Goal: Use online tool/utility: Utilize a website feature to perform a specific function

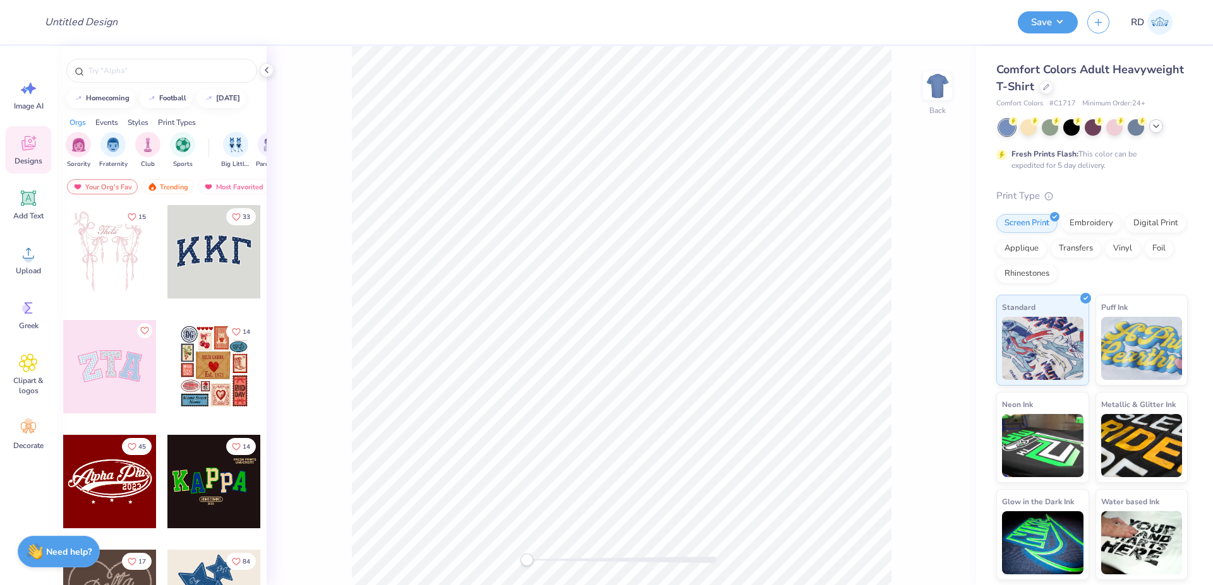
click at [1157, 128] on icon at bounding box center [1156, 126] width 10 height 10
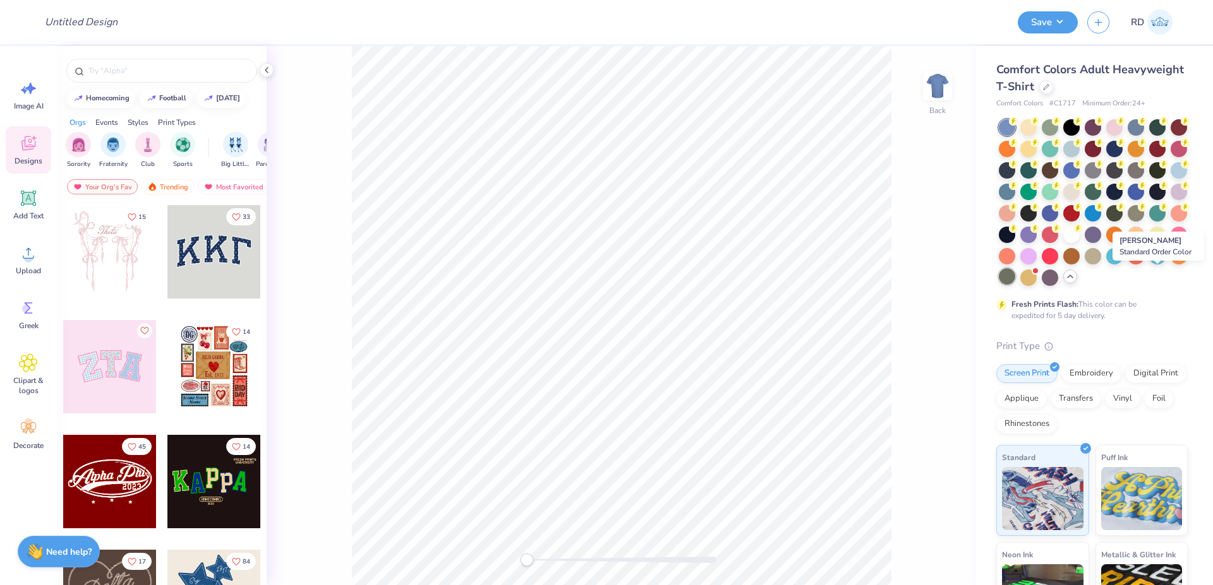
click at [1015, 278] on div at bounding box center [1006, 276] width 16 height 16
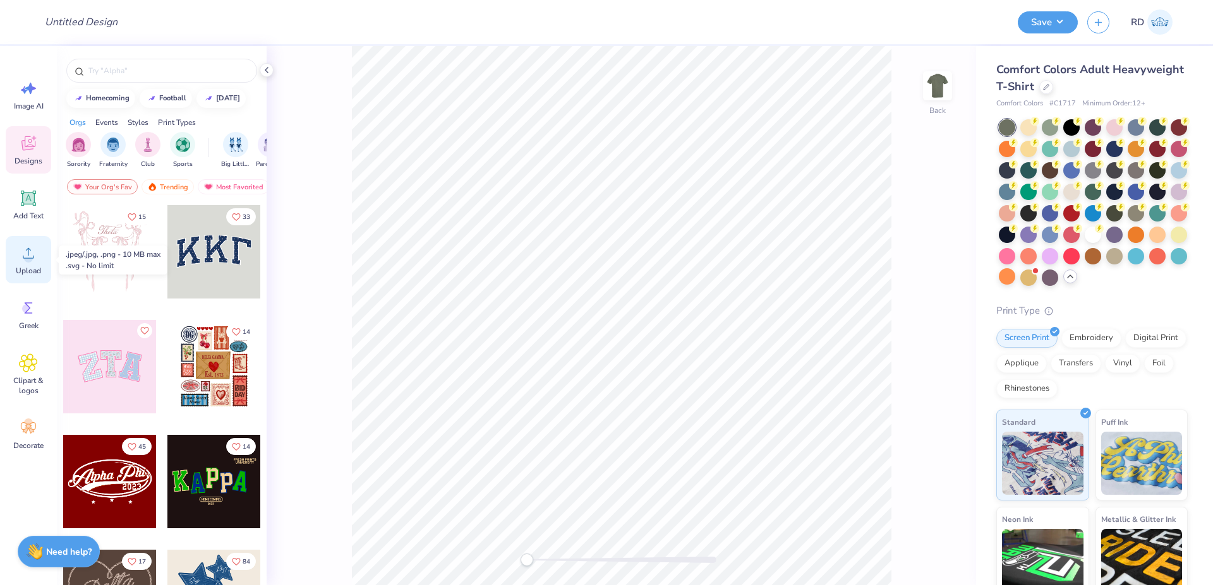
click at [25, 250] on icon at bounding box center [28, 253] width 19 height 19
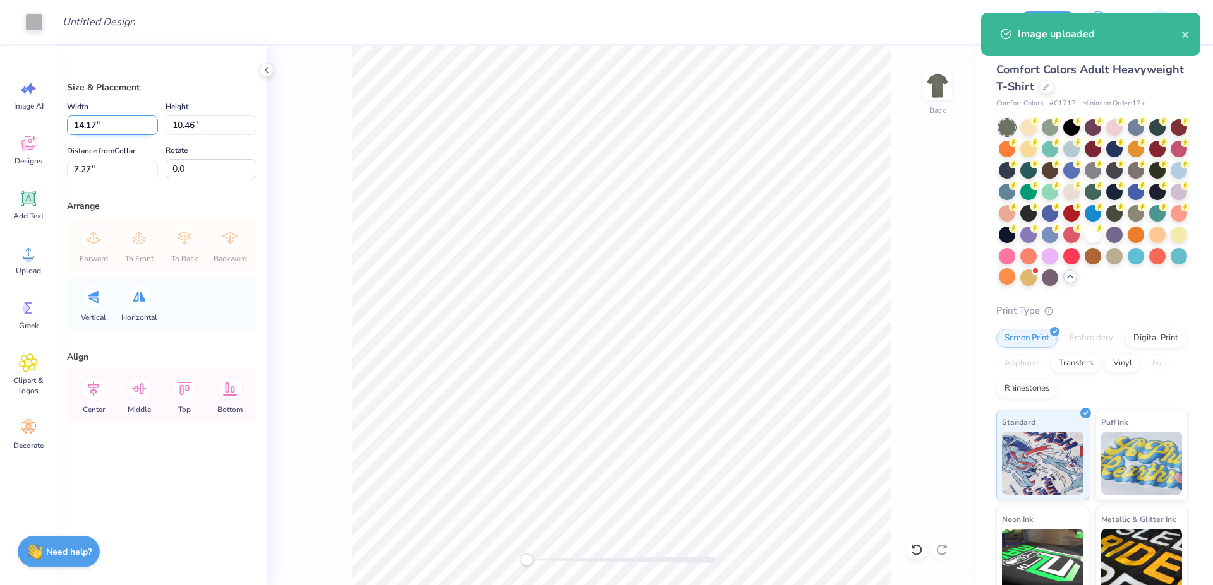
click at [107, 132] on input "14.17" at bounding box center [112, 126] width 91 height 20
type input "12.00"
type input "8.86"
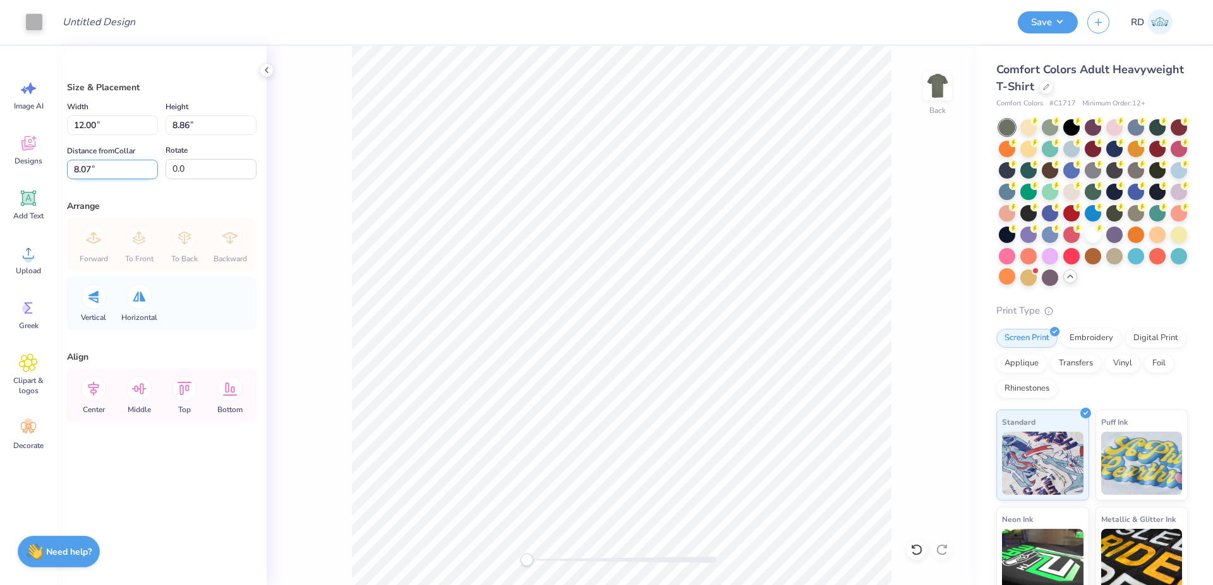
click at [93, 174] on input "8.07" at bounding box center [112, 170] width 91 height 20
type input "3"
click at [92, 390] on icon at bounding box center [93, 388] width 25 height 25
click at [93, 393] on icon at bounding box center [93, 389] width 11 height 15
click at [537, 561] on div at bounding box center [621, 560] width 189 height 6
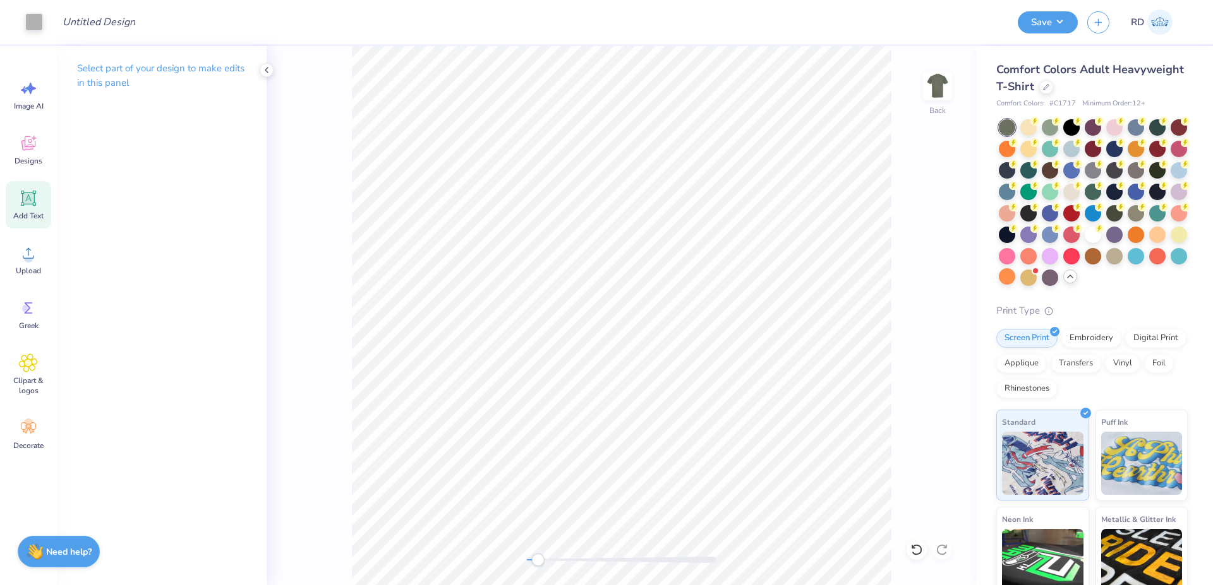
click at [31, 205] on icon at bounding box center [28, 198] width 19 height 19
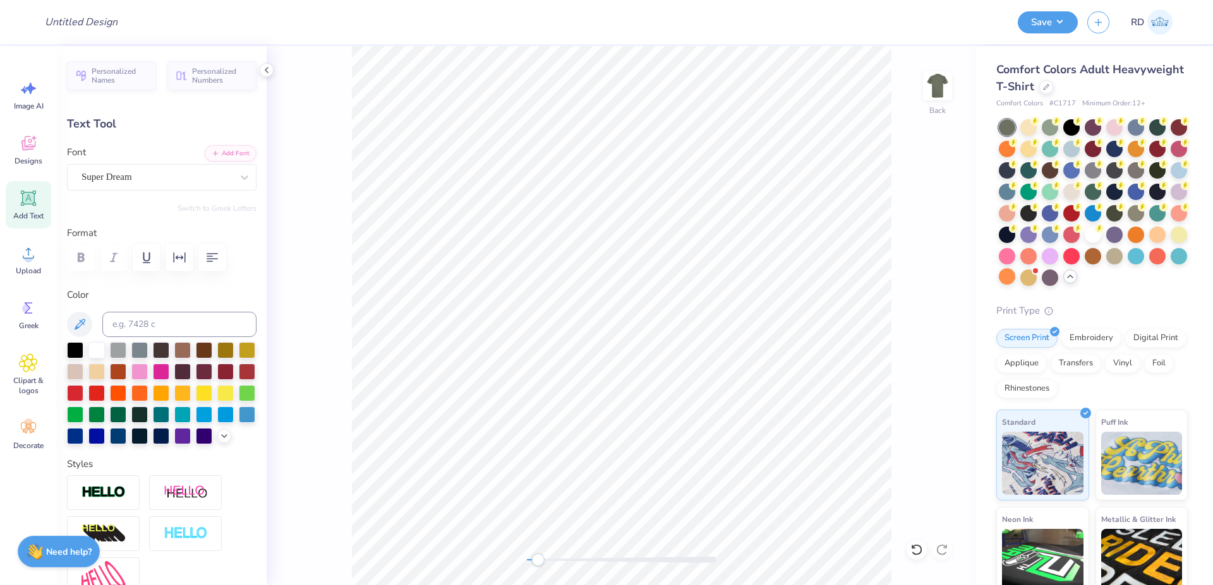
scroll to position [0, 5]
type textarea "KAPPA SIGMA"
type input "13.97"
type input "1.68"
type input "14.73"
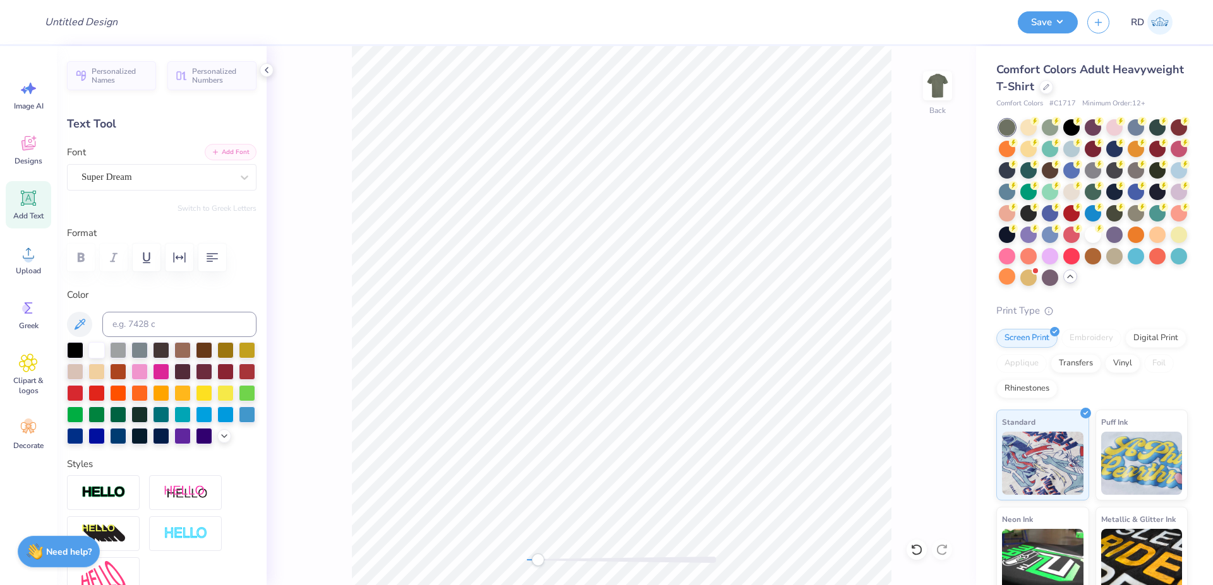
click at [210, 152] on button "Add Font" at bounding box center [231, 152] width 52 height 16
type input "12.15"
type input "1.64"
type input "14.75"
type input "4.20"
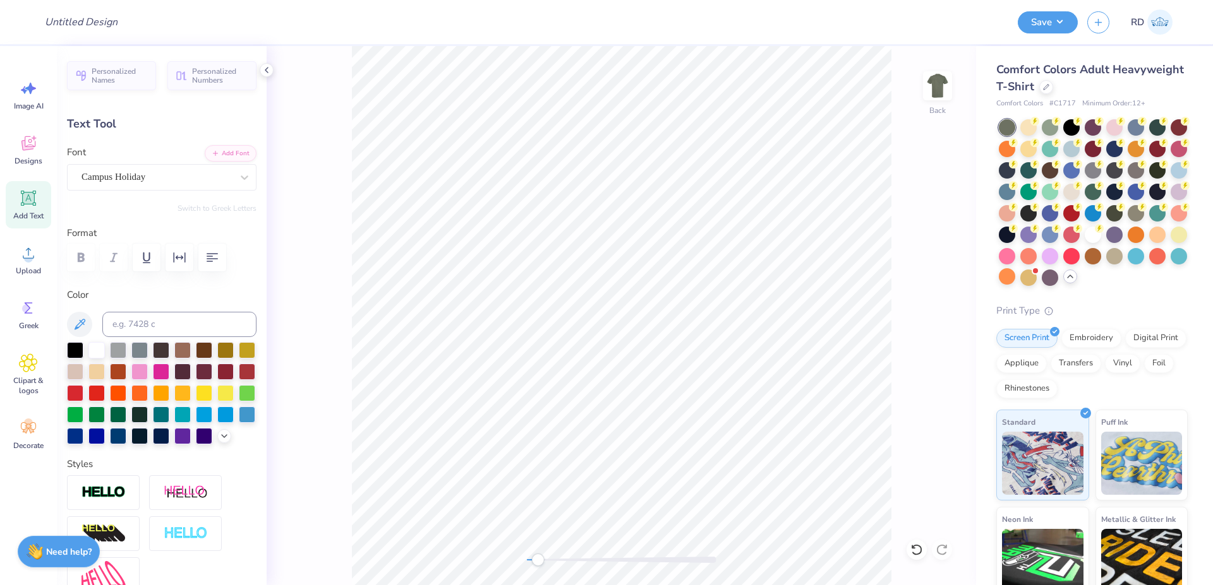
type input "0.57"
drag, startPoint x: 542, startPoint y: 559, endPoint x: 622, endPoint y: 554, distance: 79.7
click at [619, 557] on div "Accessibility label" at bounding box center [613, 560] width 13 height 13
type input "3.32"
type input "5.05"
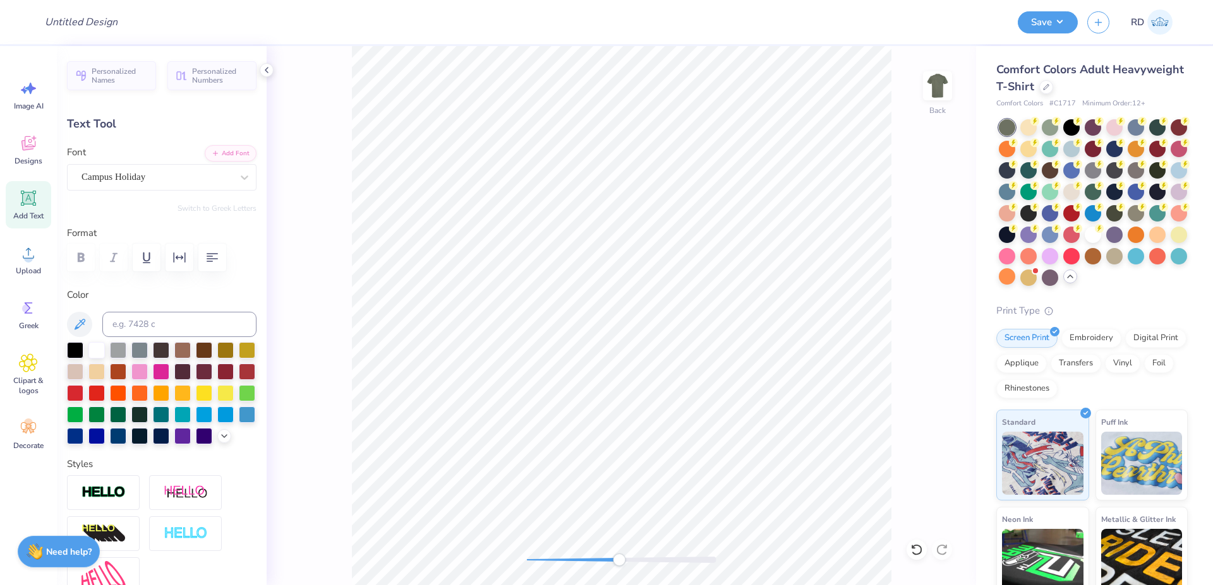
type input "0.68"
type input "3.00"
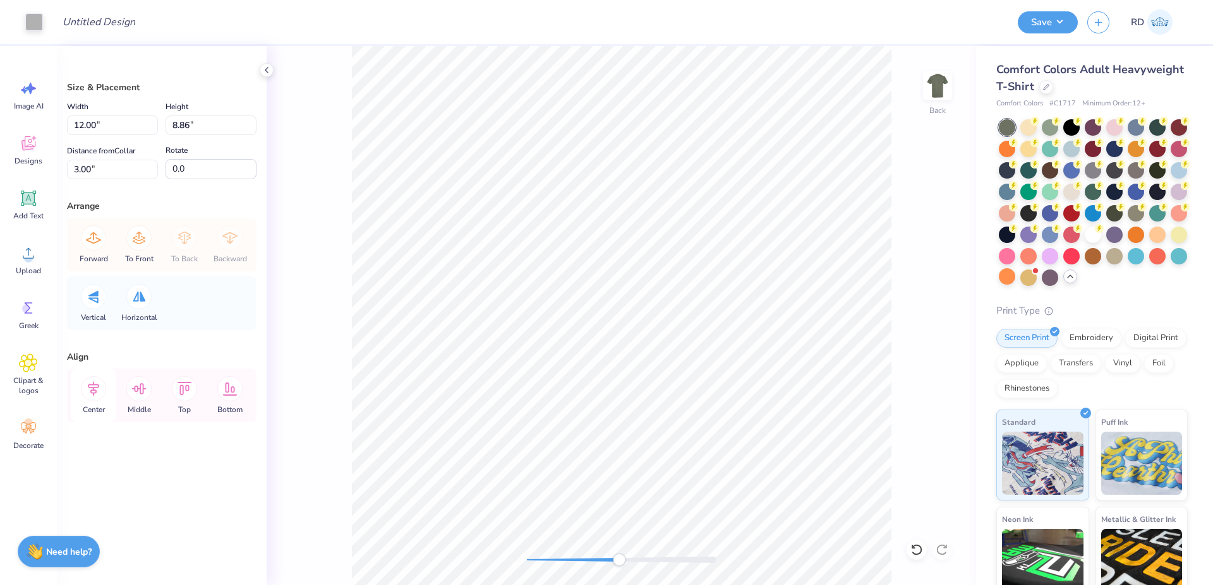
click at [88, 397] on icon at bounding box center [93, 388] width 25 height 25
click at [93, 395] on icon at bounding box center [93, 388] width 25 height 25
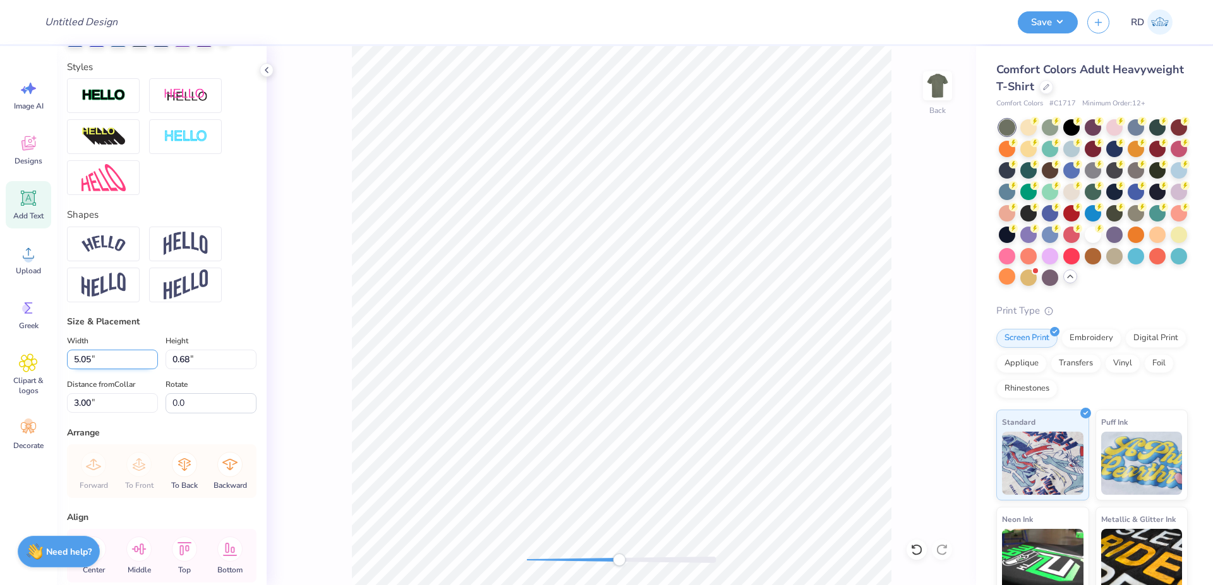
scroll to position [455, 0]
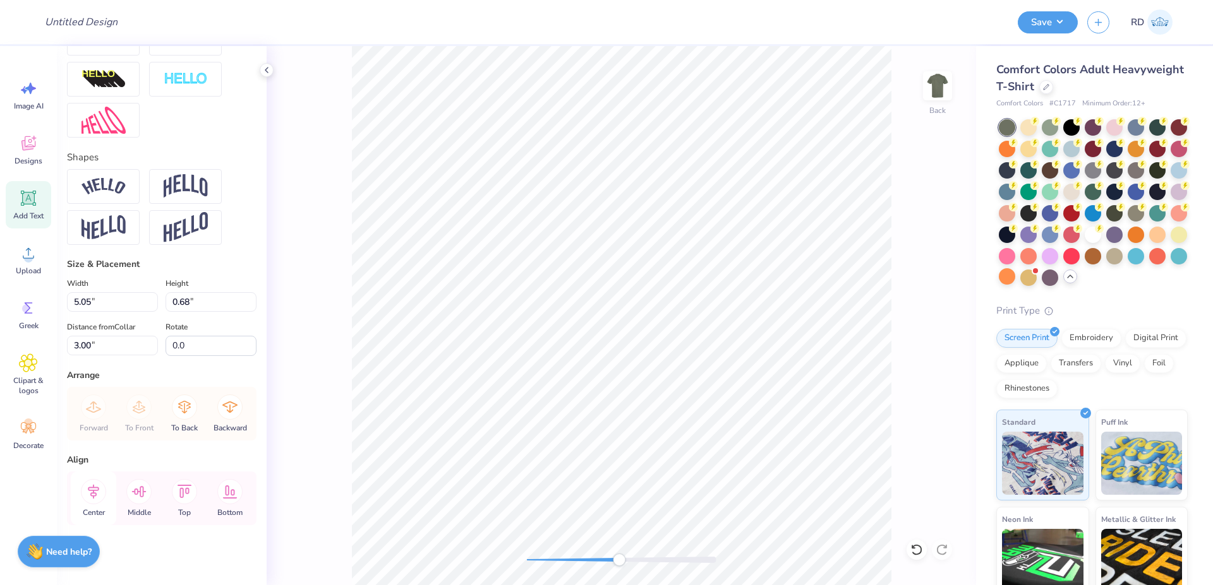
click at [94, 499] on icon at bounding box center [93, 491] width 11 height 15
click at [89, 499] on icon at bounding box center [93, 491] width 11 height 15
drag, startPoint x: 599, startPoint y: 557, endPoint x: 553, endPoint y: 561, distance: 46.9
click at [553, 561] on div at bounding box center [621, 560] width 189 height 6
click at [696, 299] on li "Duplicate" at bounding box center [704, 300] width 99 height 25
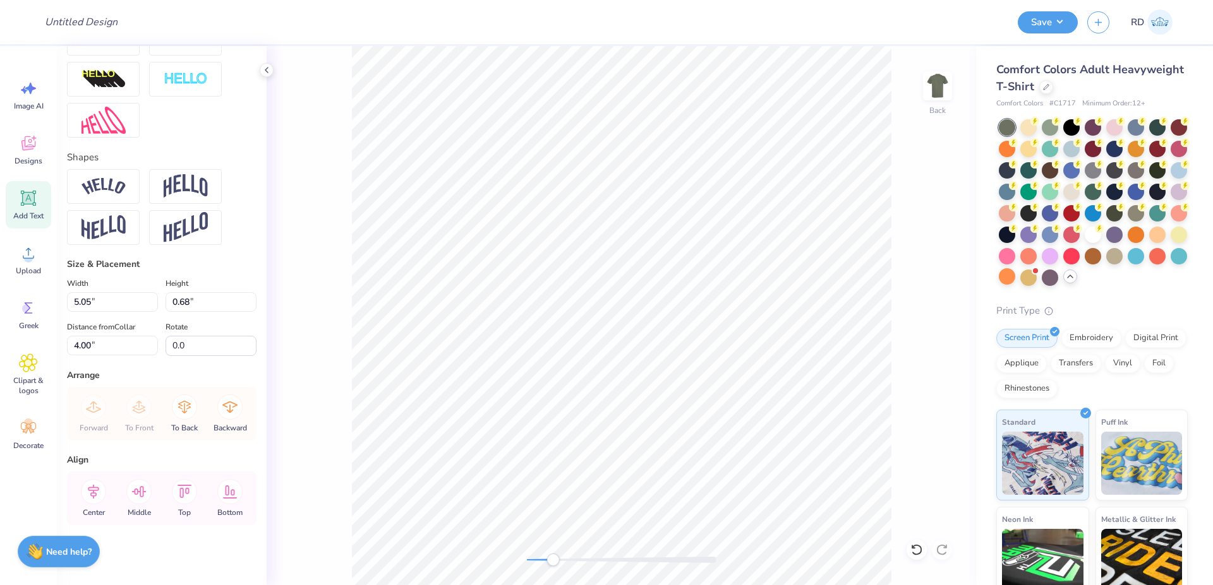
type input "4.00"
type textarea "MILITARY"
type input "3.64"
type input "1.89"
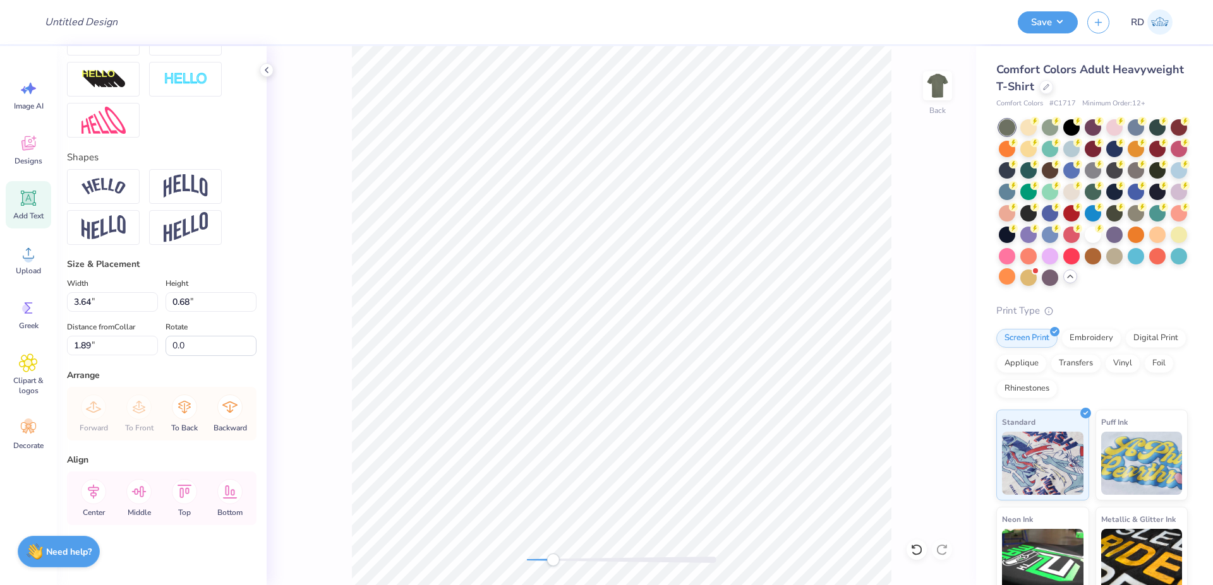
type input "8.71"
type input "1.63"
type input "3.97"
click at [618, 552] on div "Back" at bounding box center [621, 315] width 709 height 539
type input "8.62"
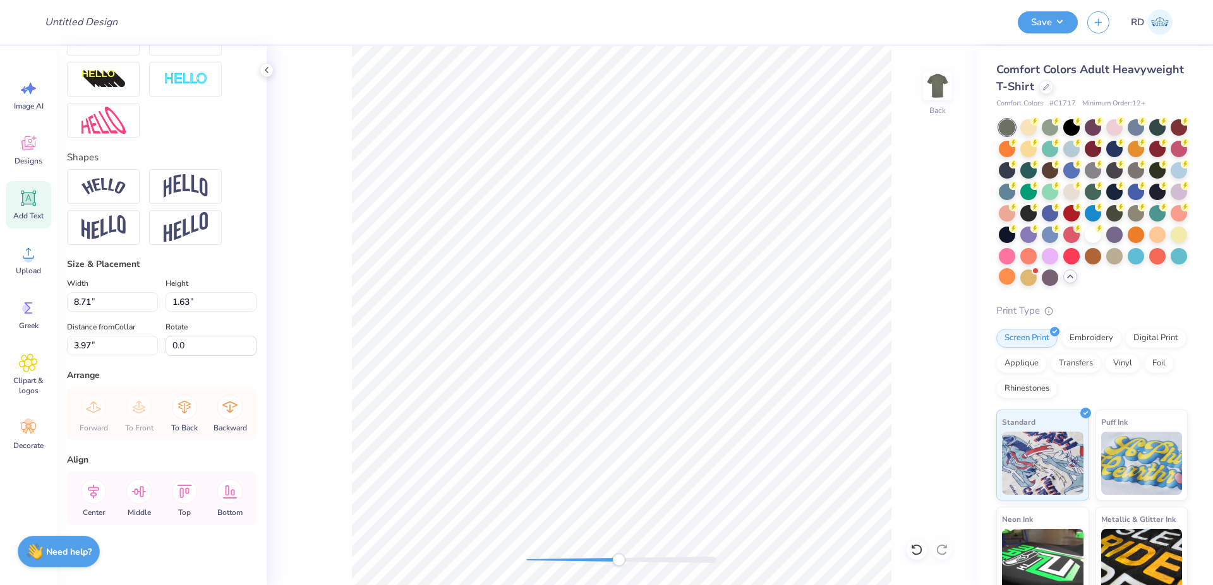
type input "1.62"
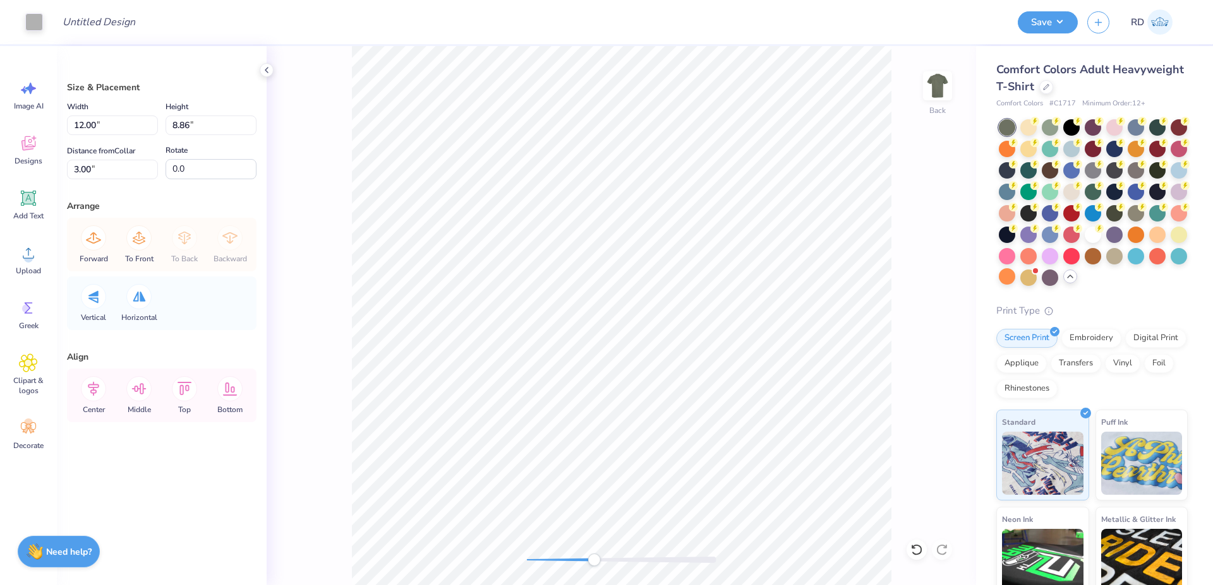
drag, startPoint x: 598, startPoint y: 558, endPoint x: 578, endPoint y: 558, distance: 20.2
click at [578, 559] on div at bounding box center [621, 560] width 189 height 6
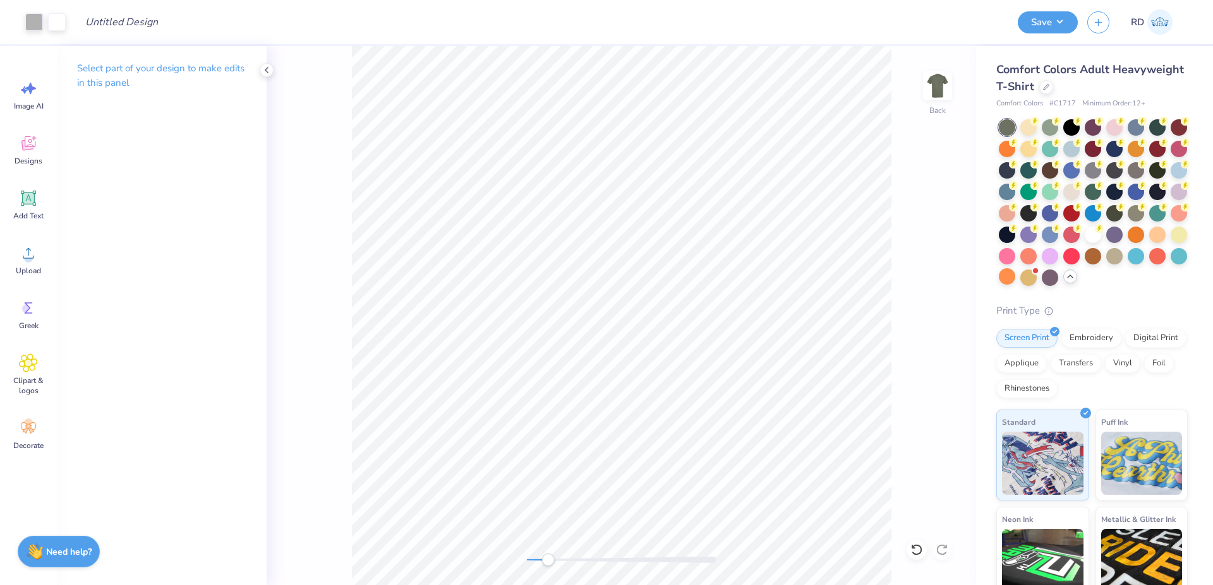
drag, startPoint x: 562, startPoint y: 560, endPoint x: 548, endPoint y: 561, distance: 14.6
click at [548, 561] on div at bounding box center [621, 560] width 189 height 6
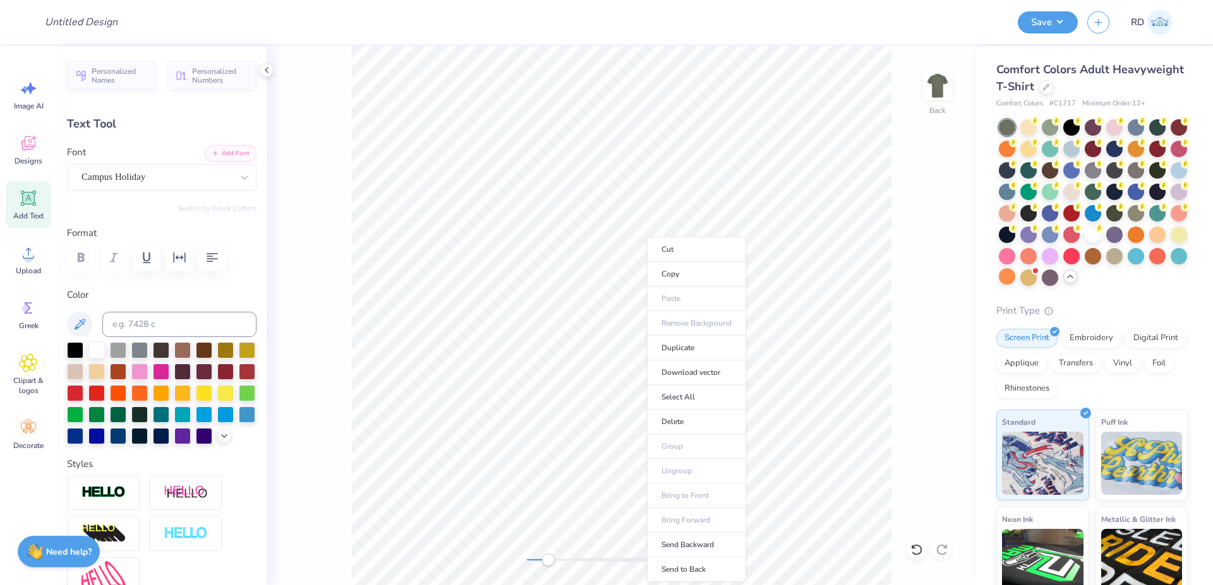
scroll to position [0, 2]
click at [774, 333] on li "Duplicate" at bounding box center [768, 334] width 99 height 25
type input "4.97"
type textarea "HEROES"
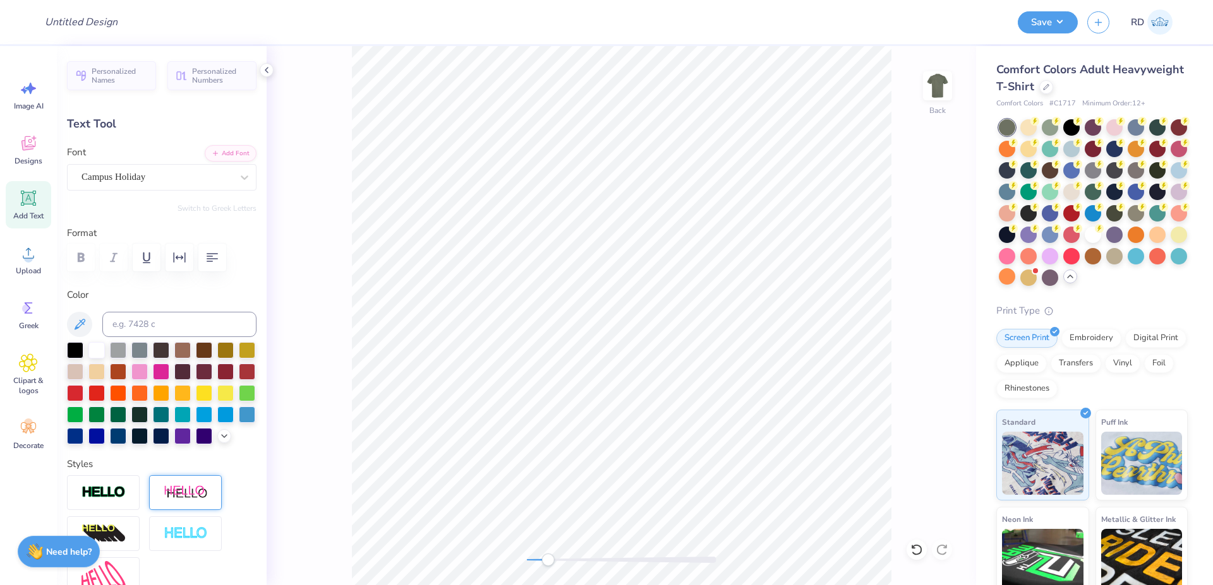
scroll to position [303, 0]
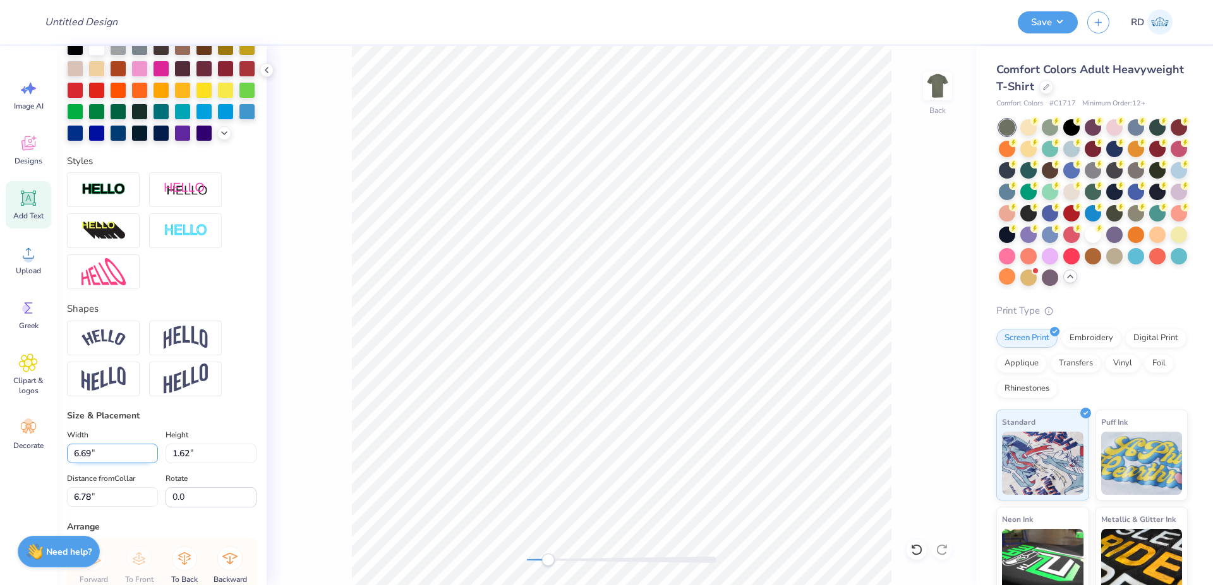
click at [109, 464] on input "6.69" at bounding box center [112, 454] width 91 height 20
type input "12.00"
type input "2.91"
type input "6.13"
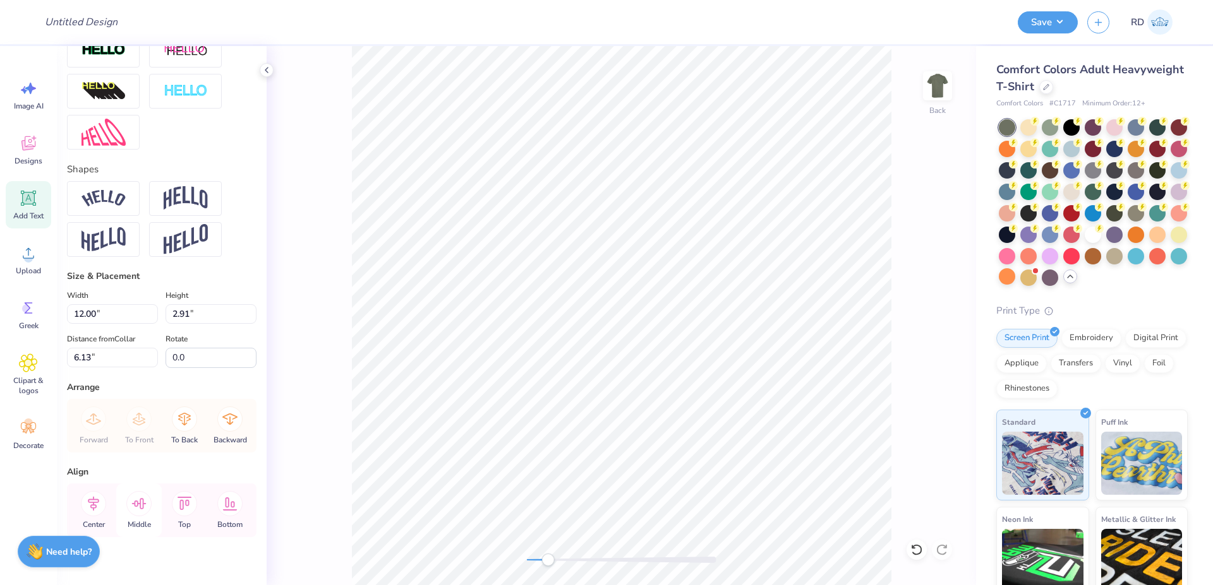
scroll to position [481, 0]
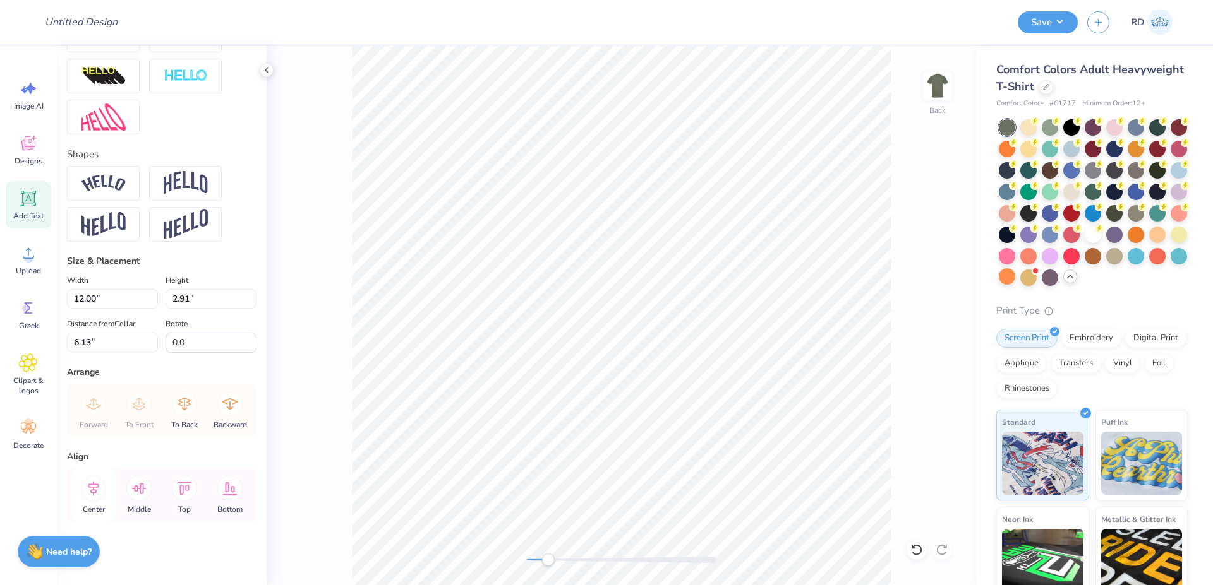
click at [86, 492] on icon at bounding box center [93, 488] width 25 height 25
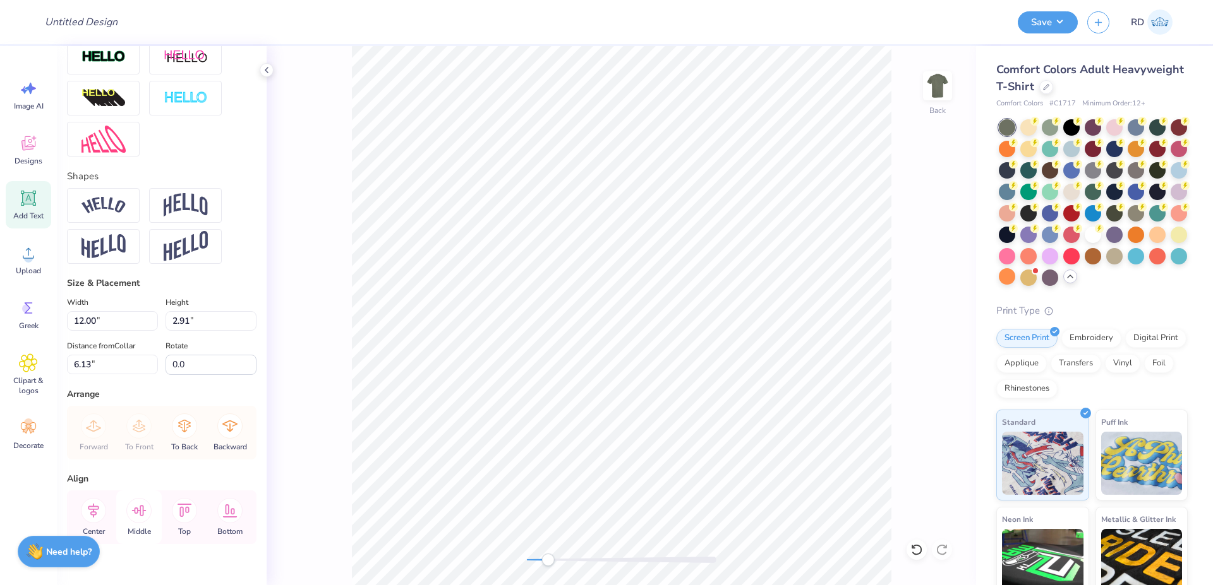
scroll to position [405, 0]
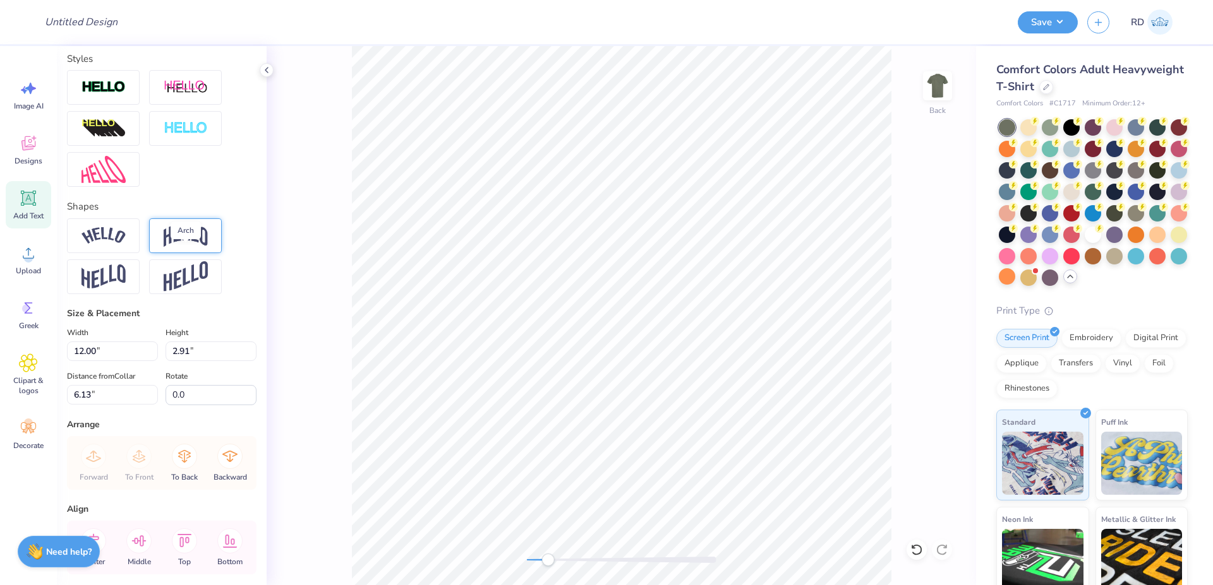
click at [176, 248] on img at bounding box center [186, 236] width 44 height 24
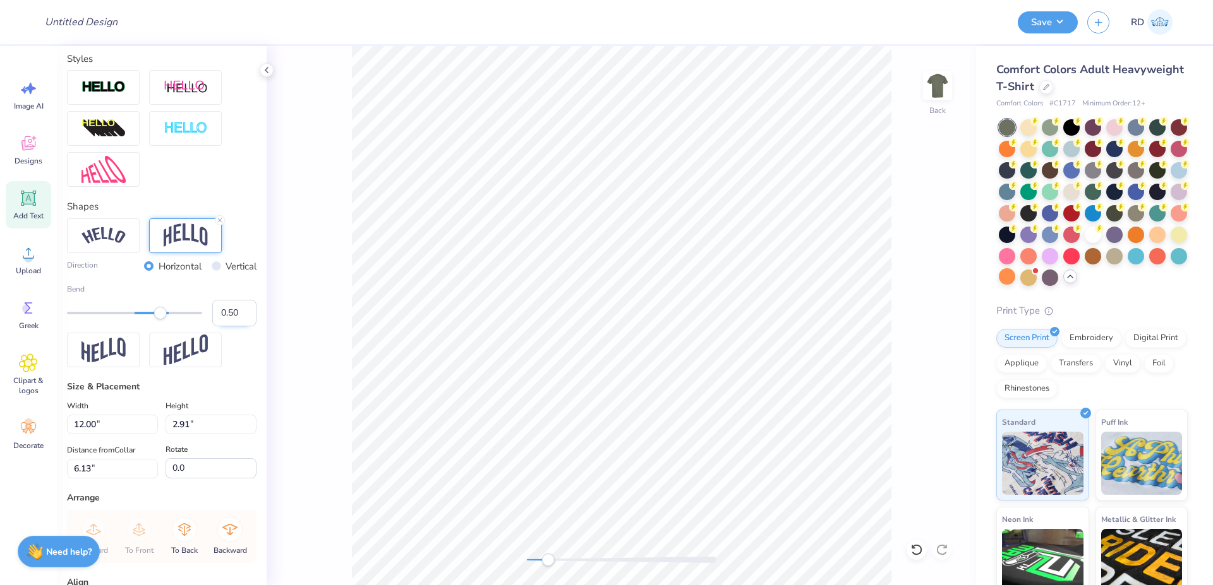
click at [222, 326] on input "0.50" at bounding box center [234, 313] width 44 height 27
type input ".2"
type input "0.19"
click at [232, 326] on input "0.19" at bounding box center [234, 313] width 44 height 27
click at [226, 326] on input "0.19" at bounding box center [234, 313] width 44 height 27
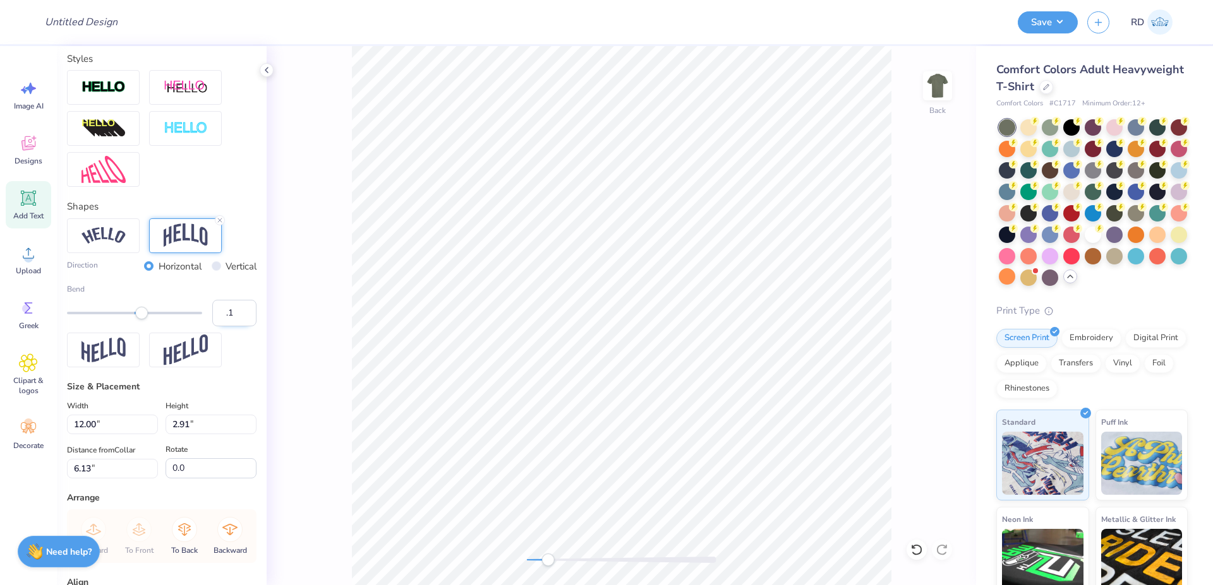
type input ".15"
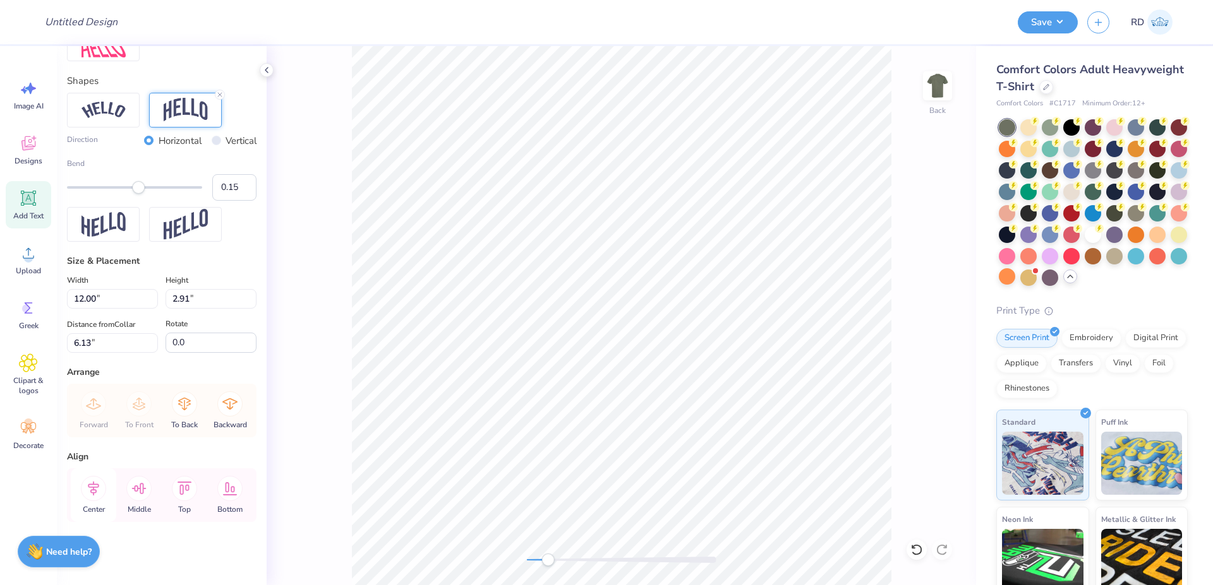
click at [95, 485] on icon at bounding box center [93, 489] width 11 height 15
drag, startPoint x: 551, startPoint y: 560, endPoint x: 608, endPoint y: 563, distance: 56.9
click at [608, 563] on div "Accessibility label" at bounding box center [607, 560] width 13 height 13
type input "3.61"
type input "5.94"
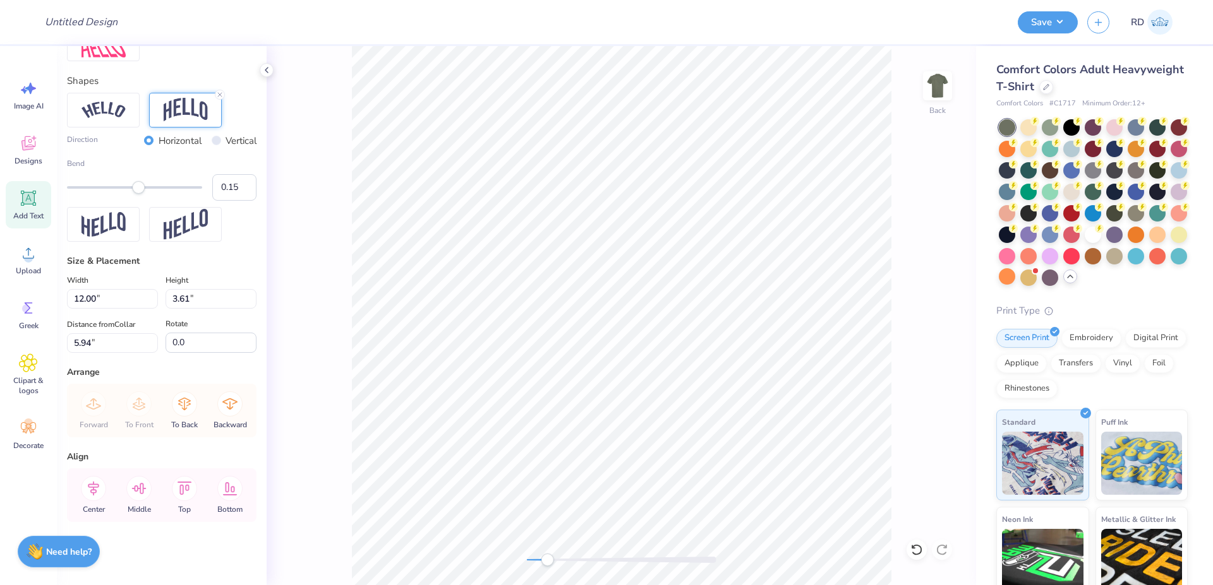
drag, startPoint x: 585, startPoint y: 561, endPoint x: 547, endPoint y: 563, distance: 38.5
click at [547, 563] on div at bounding box center [621, 560] width 189 height 6
type input "5.05"
type input "0.68"
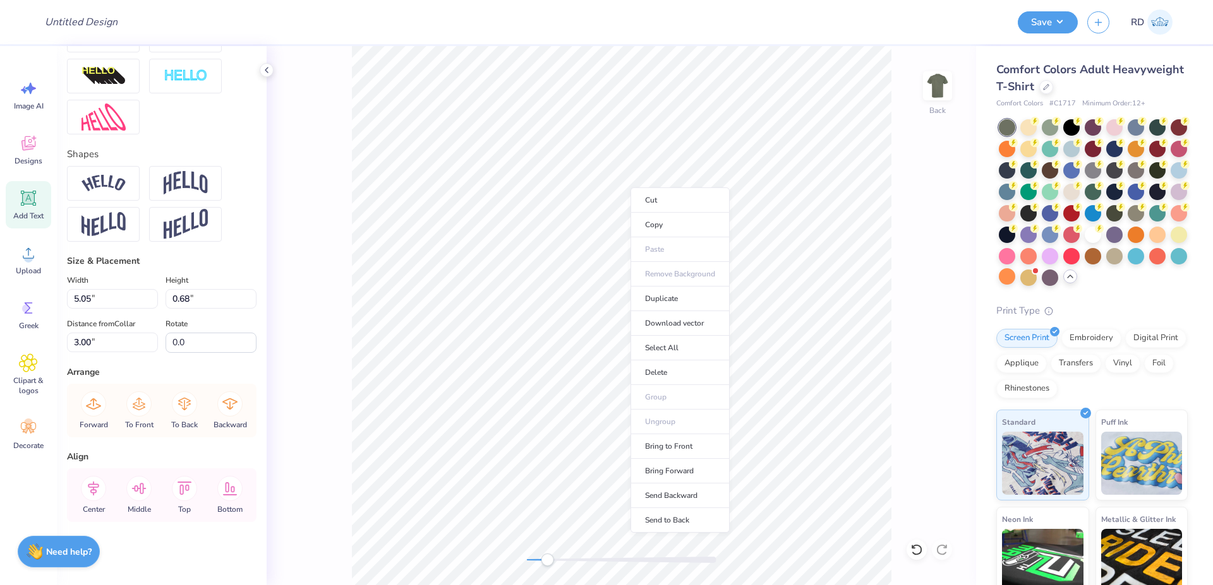
click at [707, 407] on ul "Cut Copy Paste Remove Background Duplicate Download vector Select All Delete Gr…" at bounding box center [679, 360] width 99 height 345
click at [670, 297] on li "Duplicate" at bounding box center [679, 299] width 99 height 25
type input "4.00"
type textarea "2025"
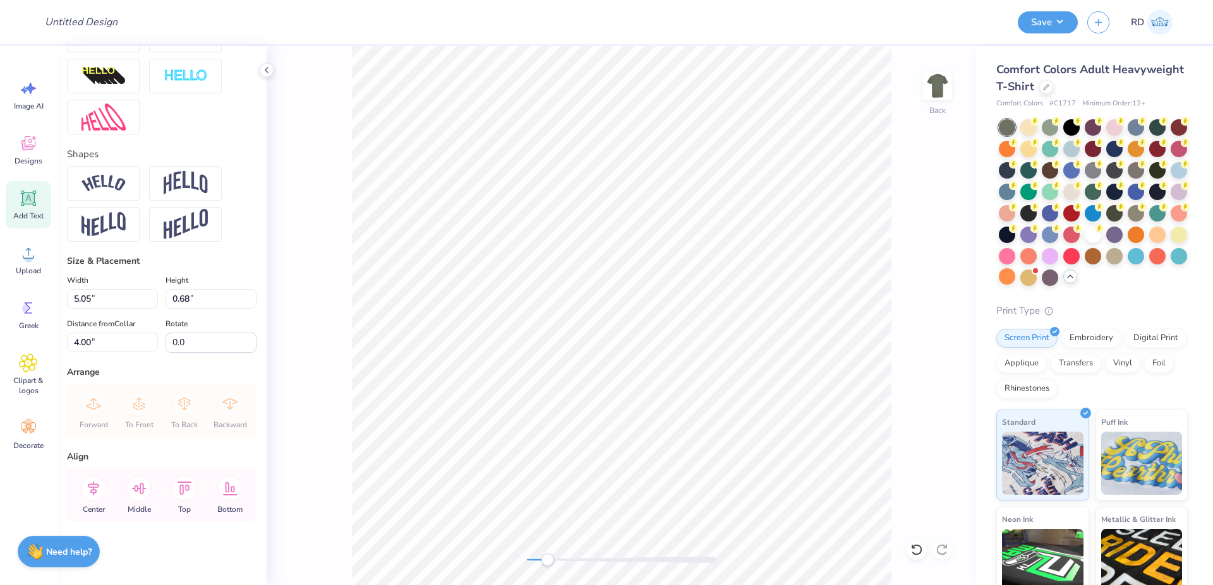
click at [591, 554] on div at bounding box center [621, 560] width 189 height 13
drag, startPoint x: 628, startPoint y: 561, endPoint x: 654, endPoint y: 561, distance: 25.9
click at [654, 561] on div at bounding box center [621, 560] width 189 height 6
type input "1.77"
type input "12.16"
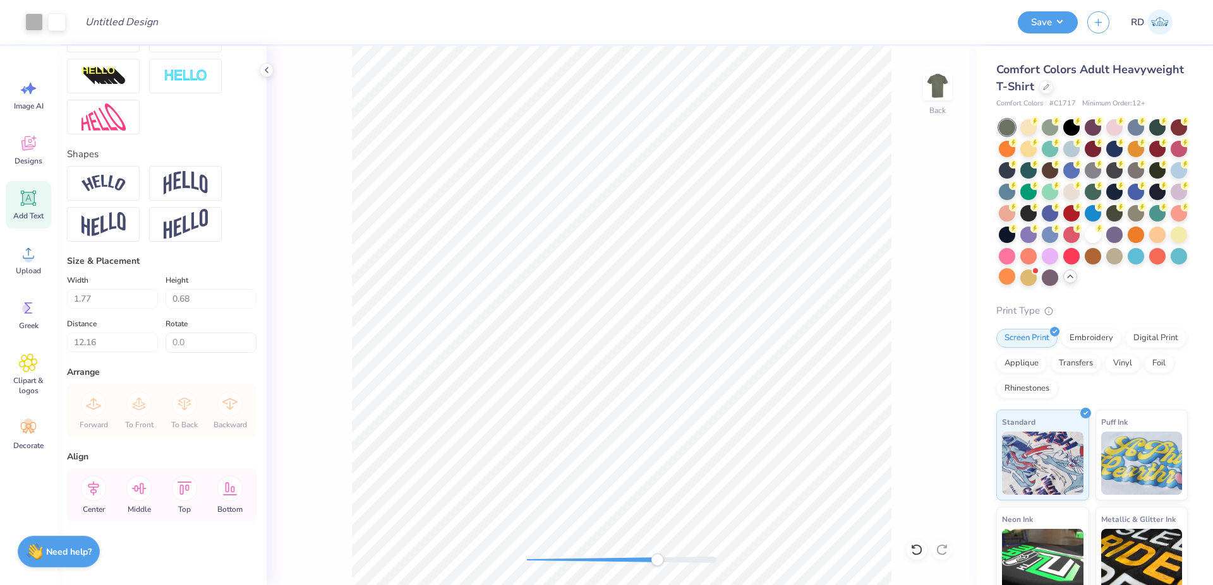
click at [621, 554] on div "Back" at bounding box center [621, 315] width 709 height 539
drag, startPoint x: 620, startPoint y: 557, endPoint x: 565, endPoint y: 565, distance: 55.5
click at [565, 563] on div at bounding box center [621, 560] width 189 height 6
drag, startPoint x: 555, startPoint y: 560, endPoint x: 547, endPoint y: 561, distance: 8.3
click at [547, 561] on div at bounding box center [621, 560] width 189 height 6
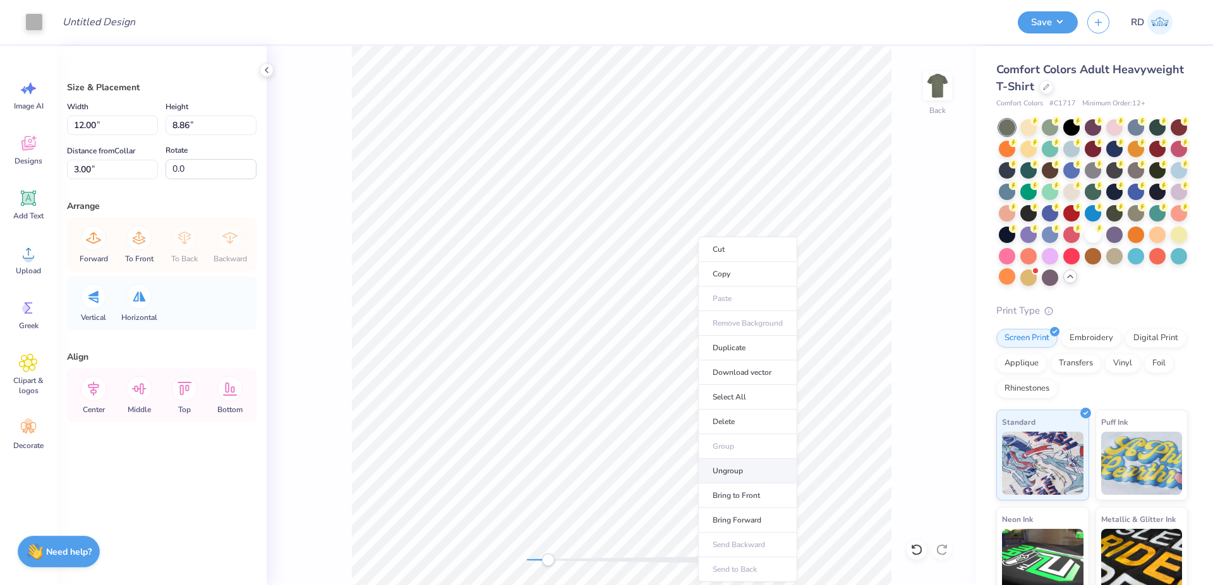
click at [745, 469] on li "Ungroup" at bounding box center [747, 471] width 99 height 25
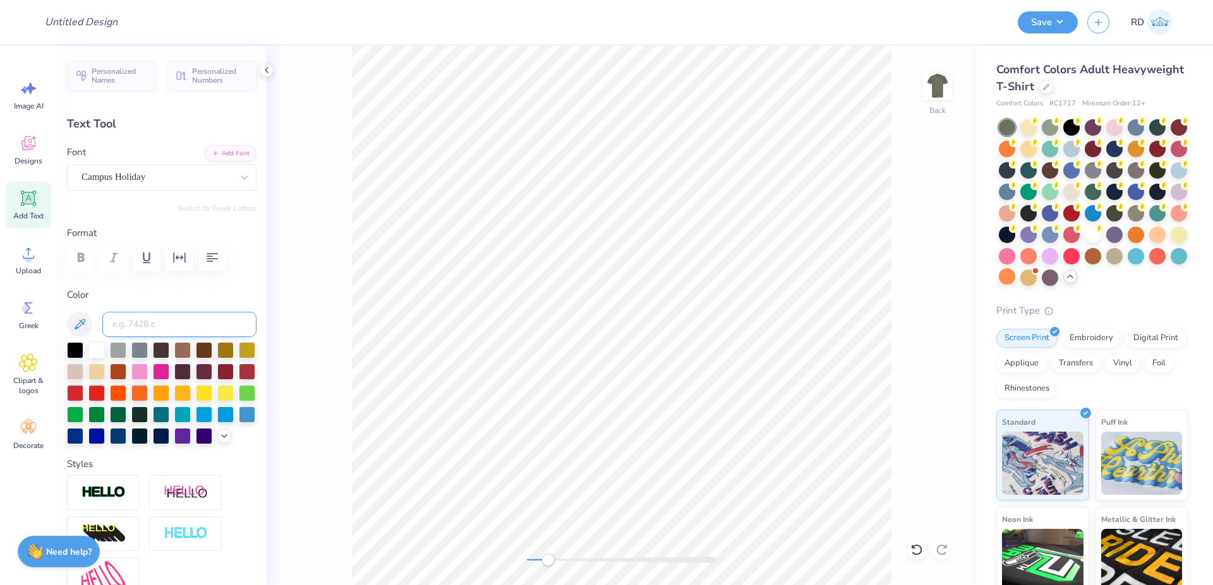
click at [131, 321] on input at bounding box center [179, 324] width 154 height 25
type input "cool gray 5"
type input "1.77"
type input "0.68"
type input "11.18"
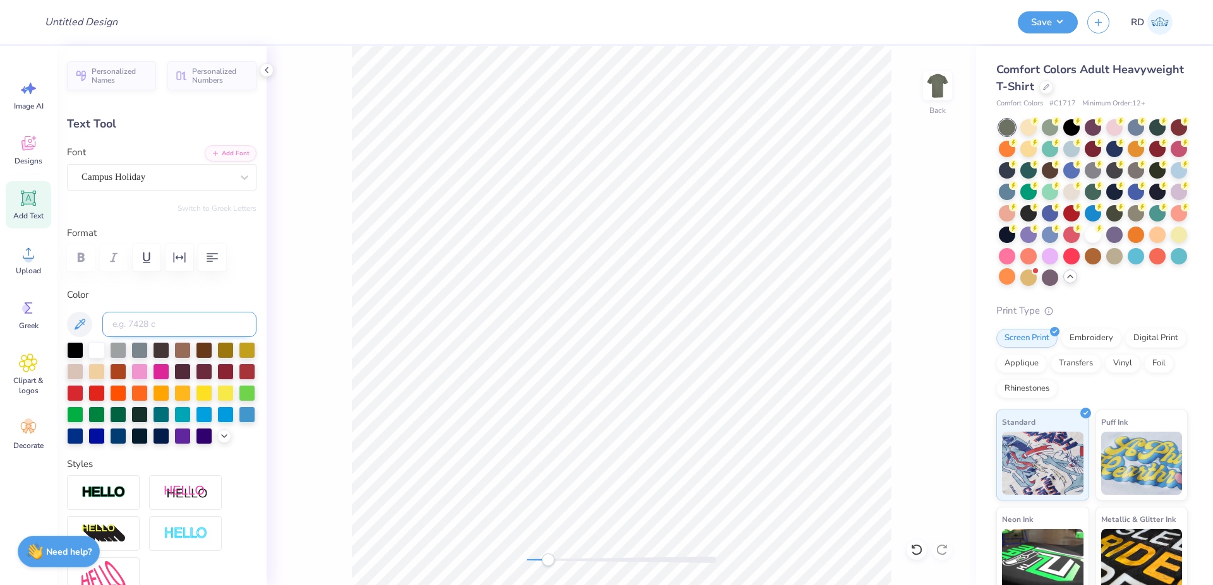
click at [171, 321] on input at bounding box center [179, 324] width 154 height 25
type input "cool gray 5"
type input "8.62"
type input "1.62"
type input "3.97"
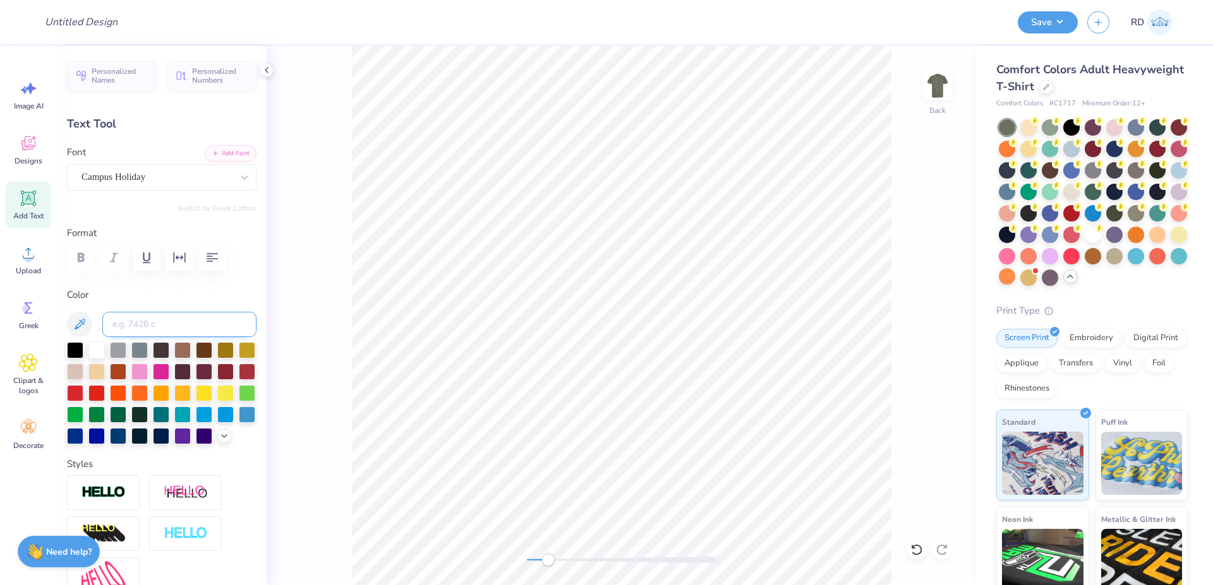
click at [150, 330] on input at bounding box center [179, 324] width 154 height 25
type input "cool gray 5"
type input "5.05"
type input "0.68"
type input "3.00"
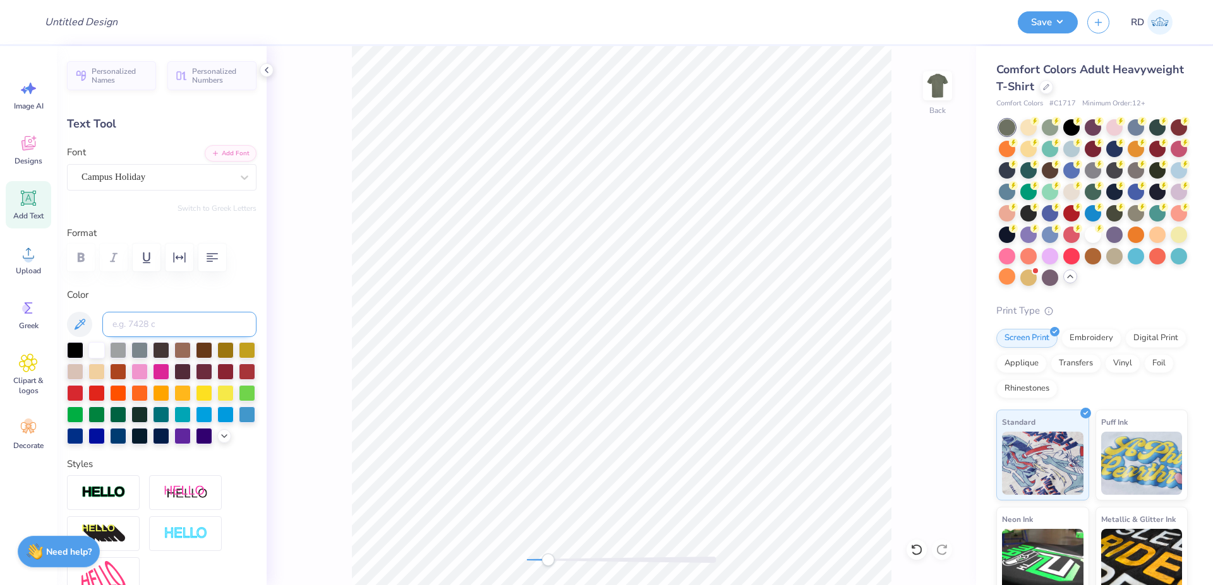
click at [161, 326] on input at bounding box center [179, 324] width 154 height 25
type input "cool gray 5"
click at [488, 566] on div "Back" at bounding box center [621, 315] width 709 height 539
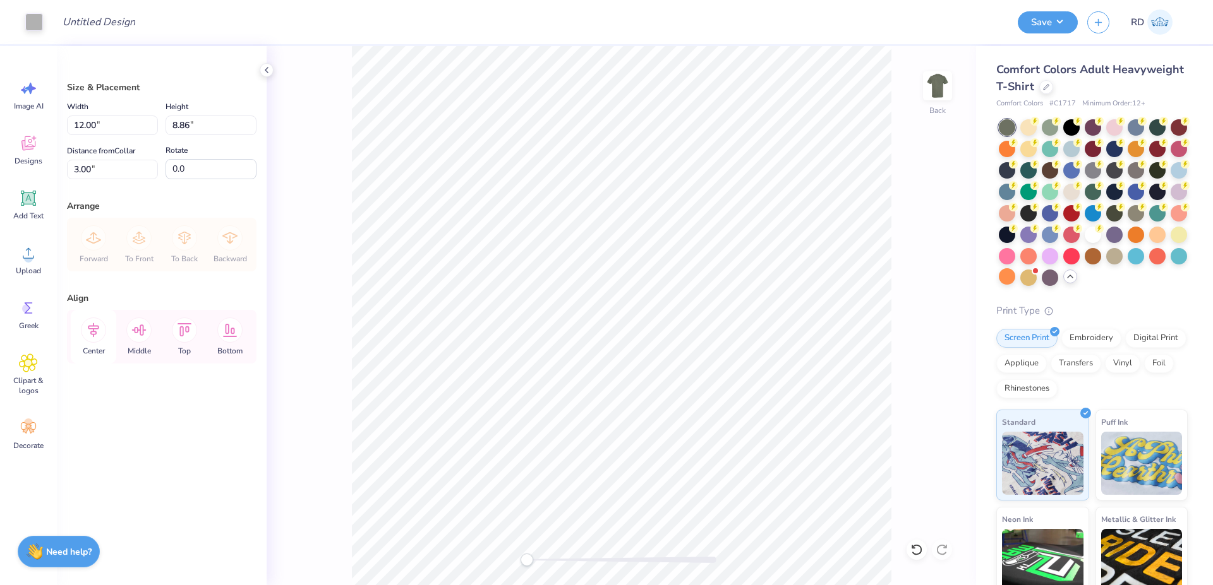
click at [99, 328] on icon at bounding box center [93, 330] width 11 height 15
click at [32, 255] on icon at bounding box center [28, 253] width 19 height 19
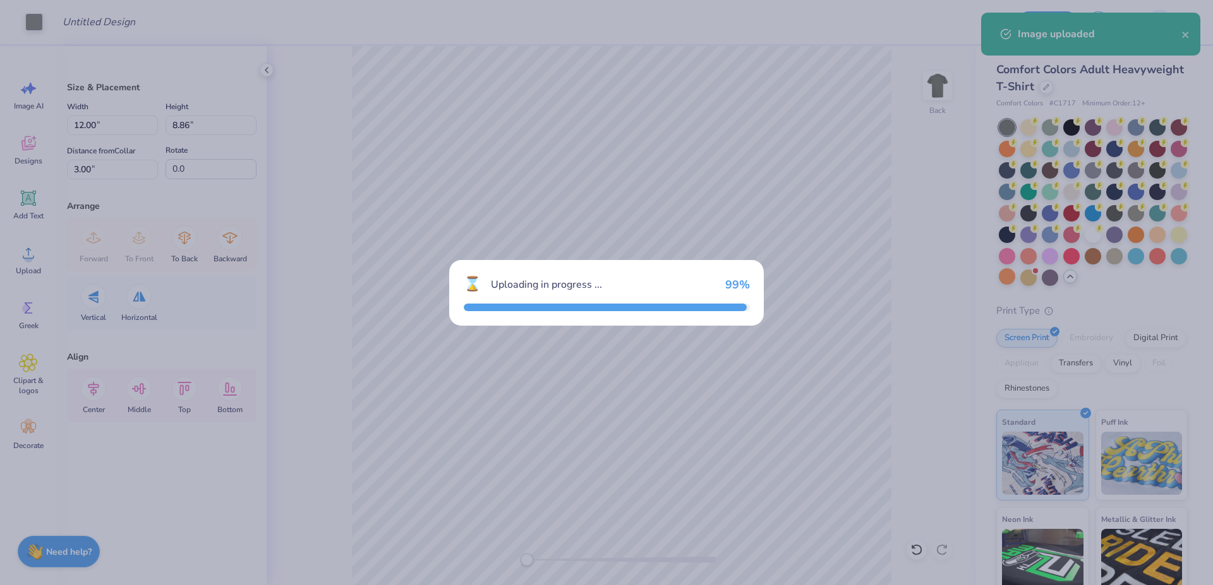
type input "14.17"
type input "10.46"
type input "7.27"
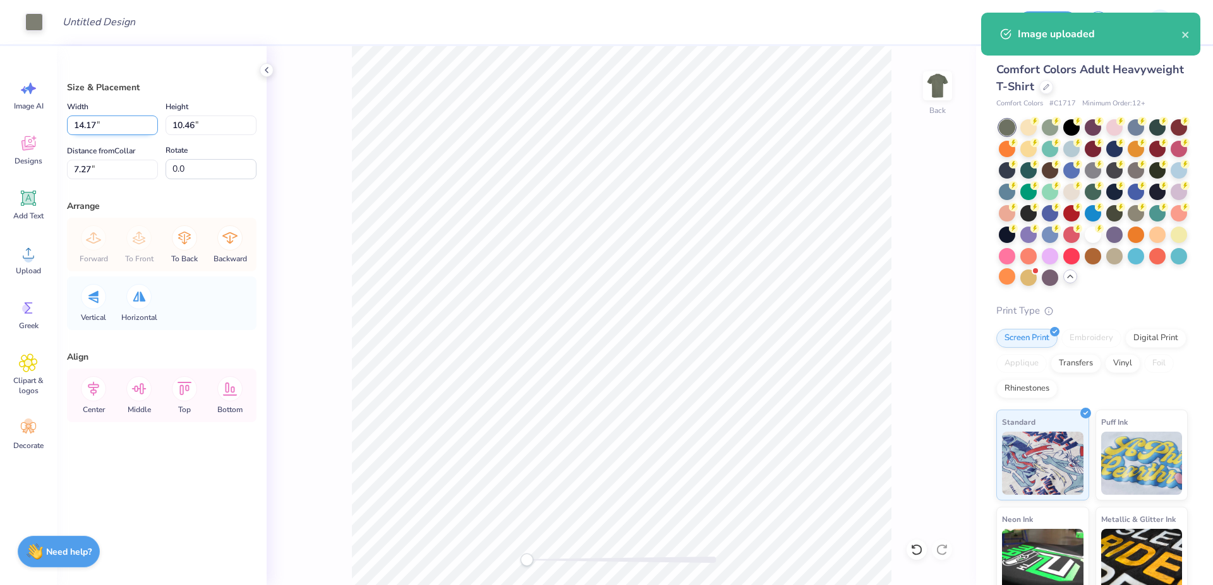
click at [101, 126] on input "14.17" at bounding box center [112, 126] width 91 height 20
type input "12.00"
type input "8.86"
click at [100, 162] on input "8.07" at bounding box center [112, 170] width 91 height 20
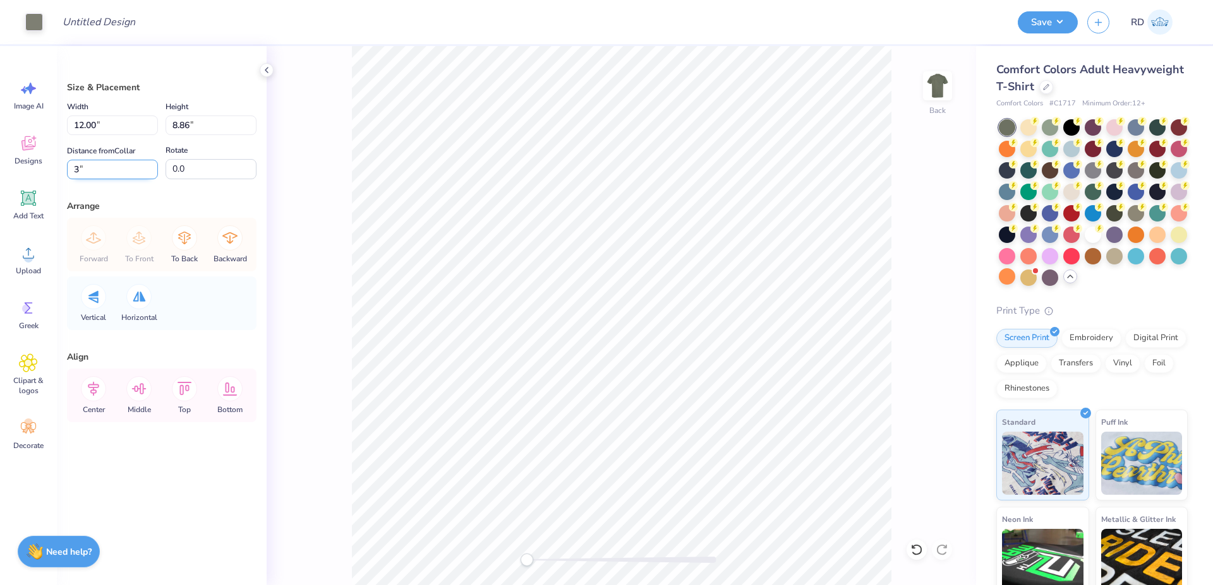
type input "3"
click at [98, 385] on icon at bounding box center [93, 389] width 11 height 15
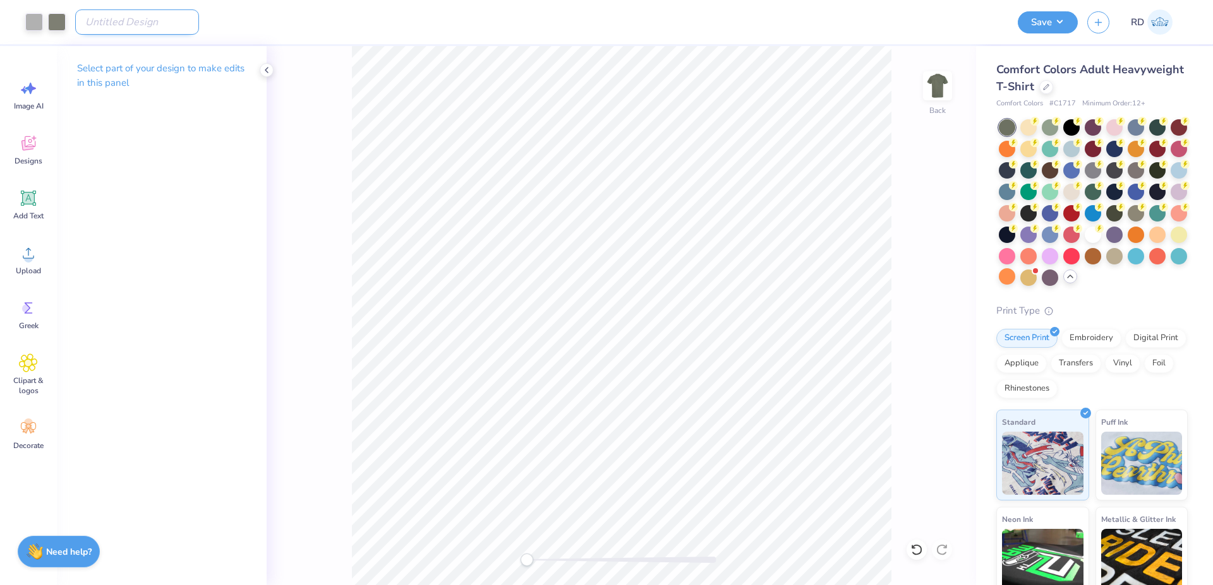
click at [149, 23] on input "Design Title" at bounding box center [137, 21] width 124 height 25
paste input "FPS240556"
type input "FPS240556"
click at [1062, 32] on div "Save" at bounding box center [1047, 22] width 60 height 22
click at [1056, 24] on button "Save" at bounding box center [1047, 20] width 60 height 22
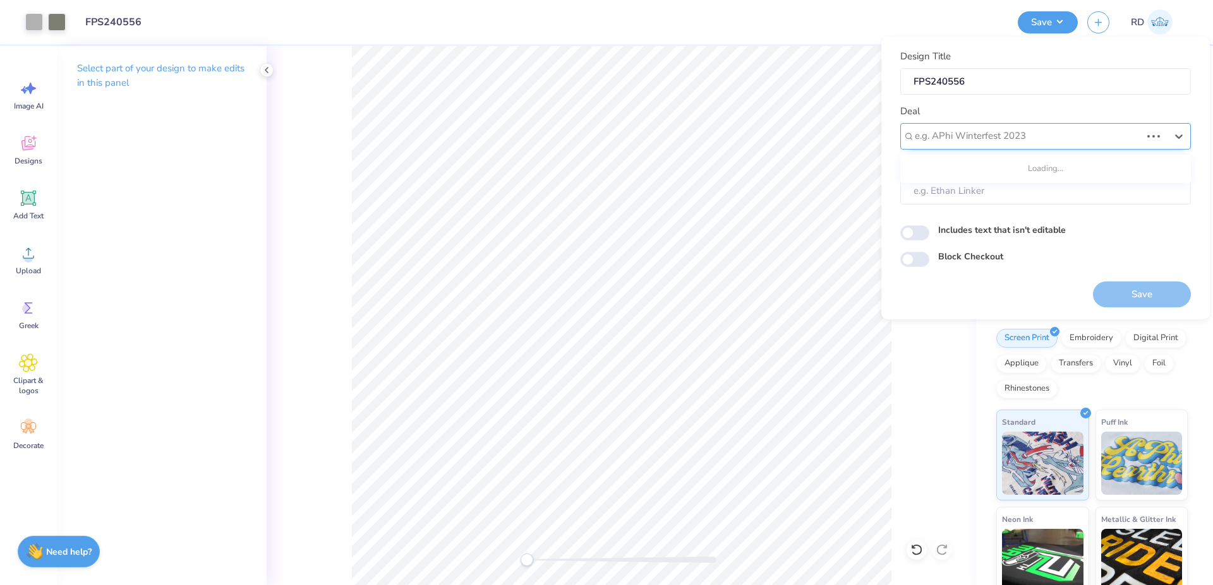
click at [967, 140] on div at bounding box center [1027, 136] width 226 height 17
click at [1047, 164] on div "Design Tool Gallery" at bounding box center [1045, 170] width 280 height 21
type input "gallery"
type input "Design Tool Gallery User"
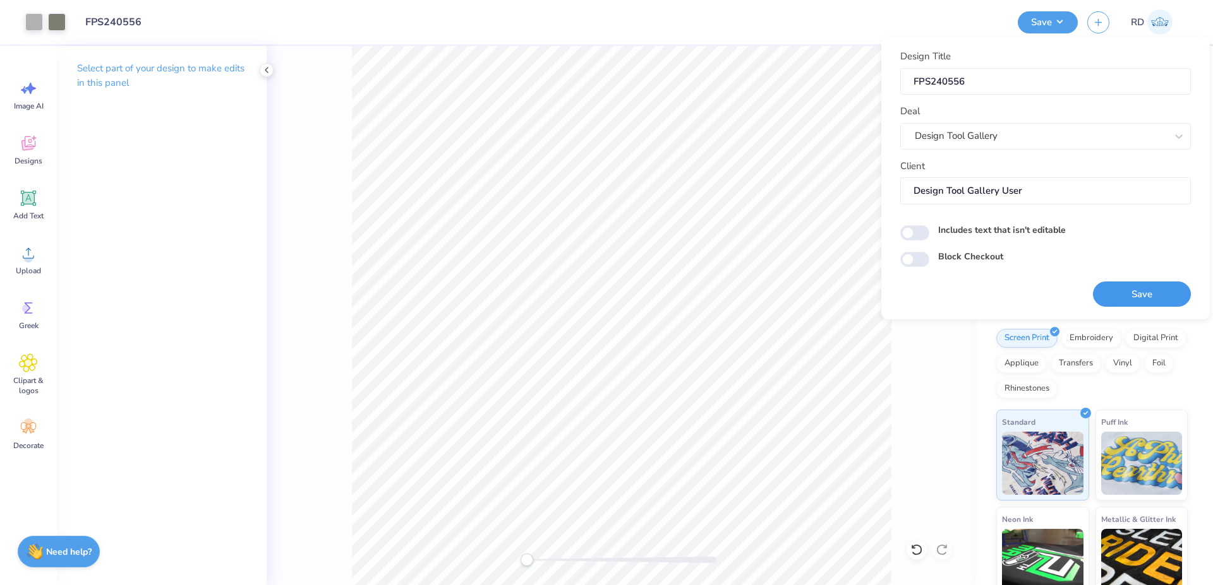
click at [1144, 294] on button "Save" at bounding box center [1142, 295] width 98 height 26
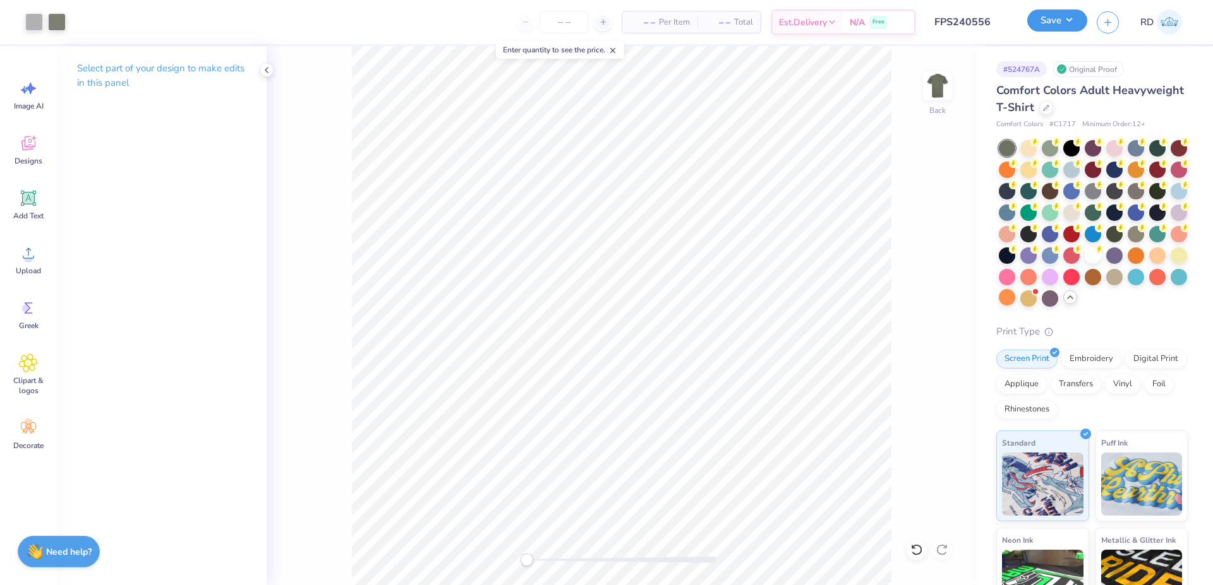
click at [1049, 23] on button "Save" at bounding box center [1057, 20] width 60 height 22
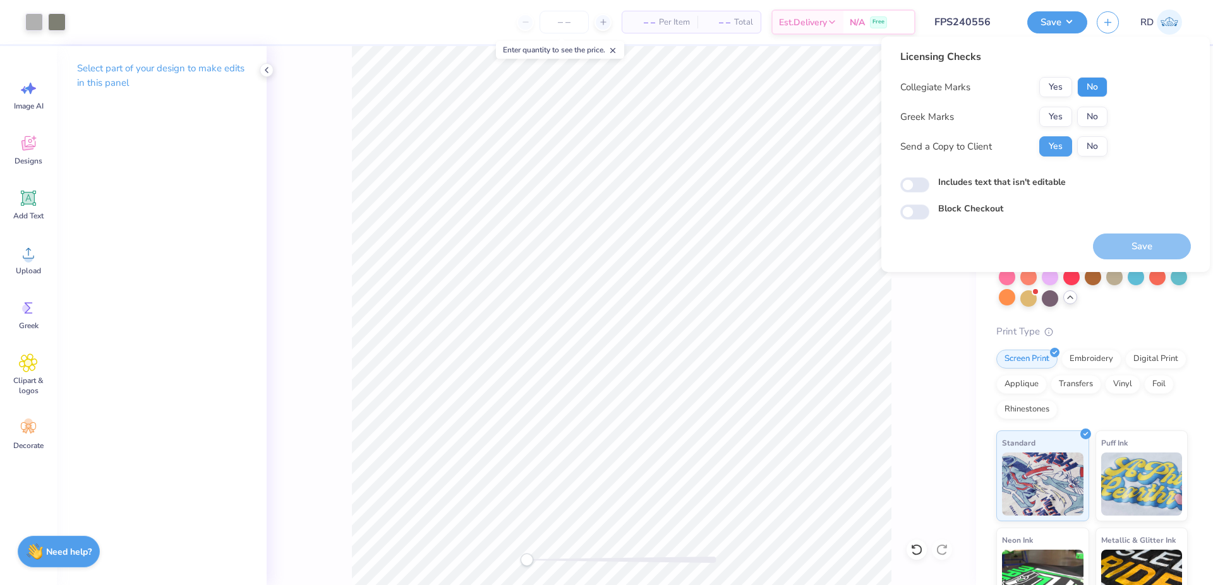
drag, startPoint x: 1085, startPoint y: 88, endPoint x: 1078, endPoint y: 101, distance: 15.0
click at [1084, 89] on button "No" at bounding box center [1092, 87] width 30 height 20
click at [1056, 124] on button "Yes" at bounding box center [1055, 117] width 33 height 20
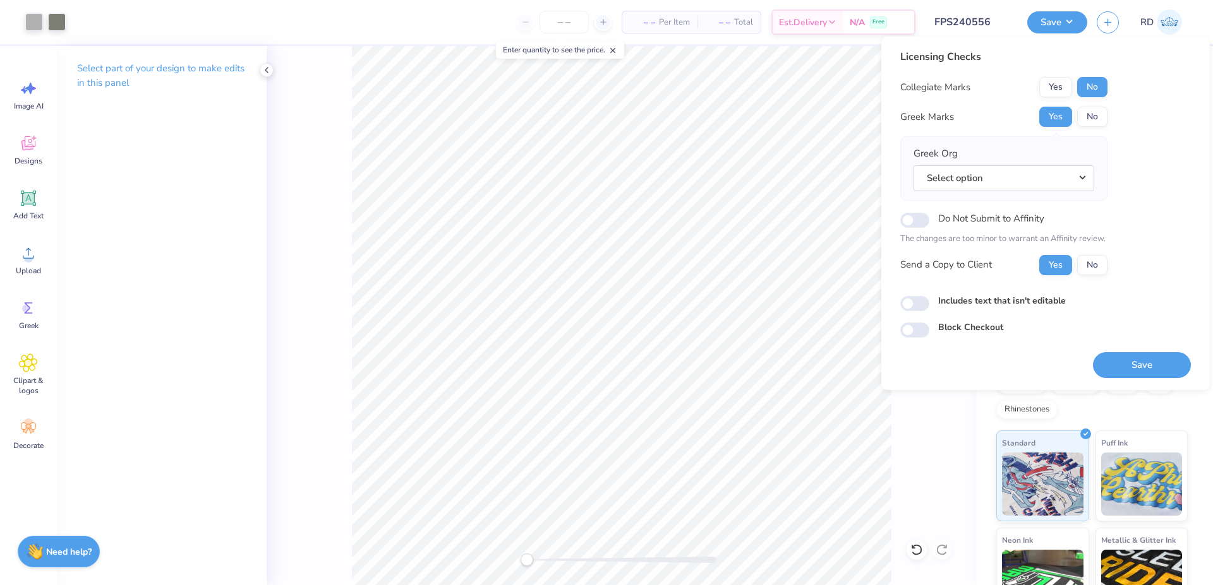
drag, startPoint x: 1082, startPoint y: 174, endPoint x: 1081, endPoint y: 191, distance: 17.1
click at [1081, 174] on button "Select option" at bounding box center [1003, 178] width 181 height 26
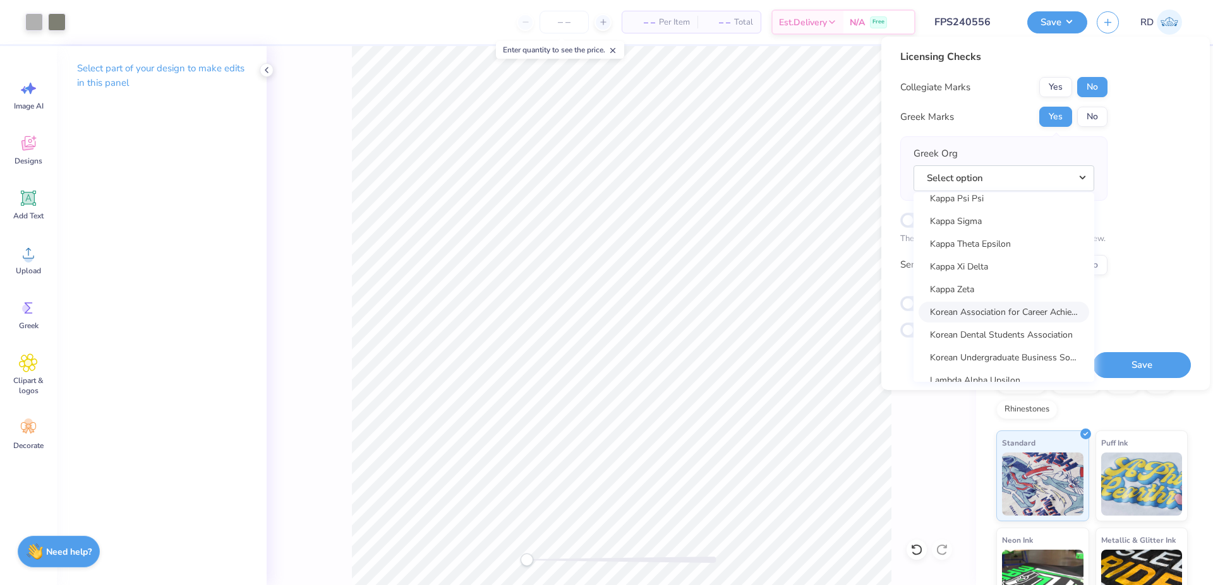
scroll to position [4877, 0]
click at [987, 239] on link "Kappa Sigma" at bounding box center [1003, 242] width 171 height 21
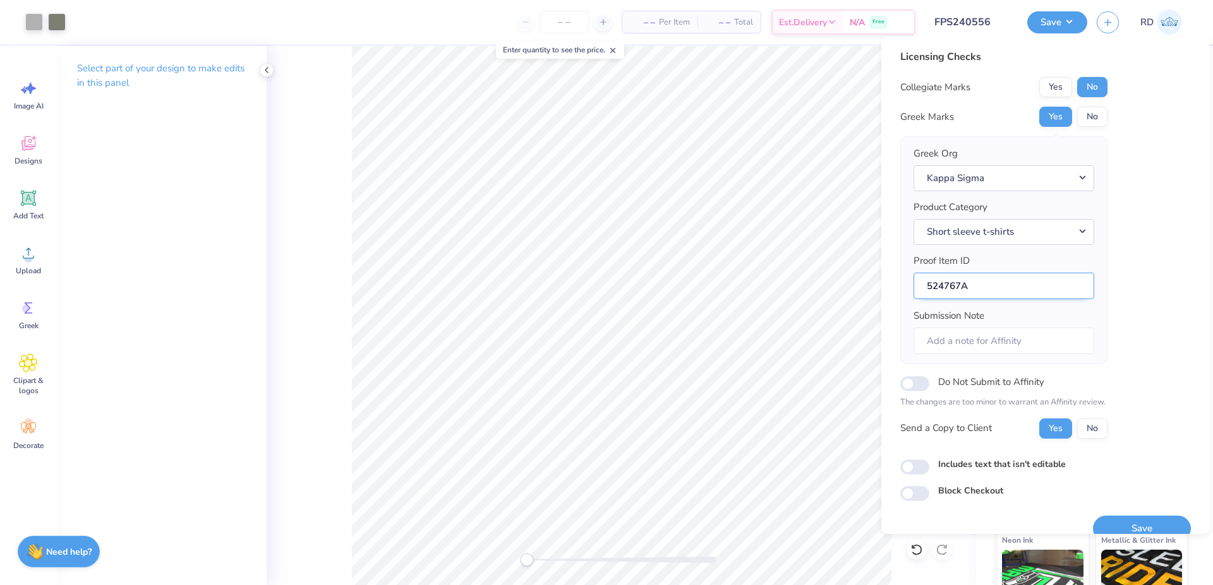
drag, startPoint x: 961, startPoint y: 284, endPoint x: 853, endPoint y: 285, distance: 108.0
click at [913, 285] on input "524767A" at bounding box center [1003, 286] width 181 height 27
click at [1140, 527] on button "Save" at bounding box center [1142, 529] width 98 height 26
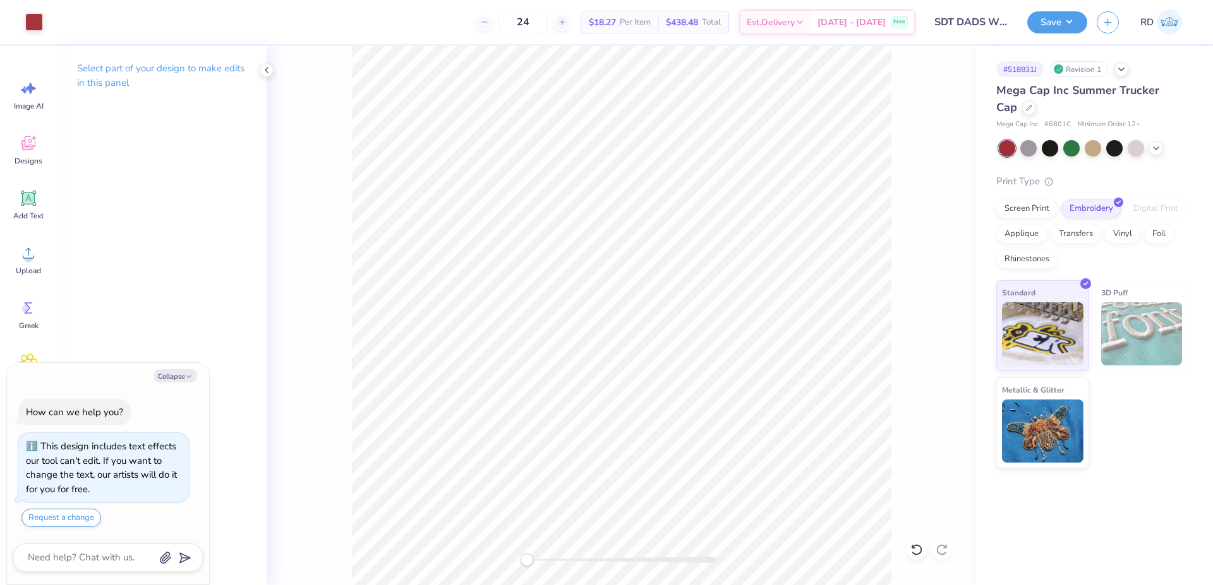
type textarea "x"
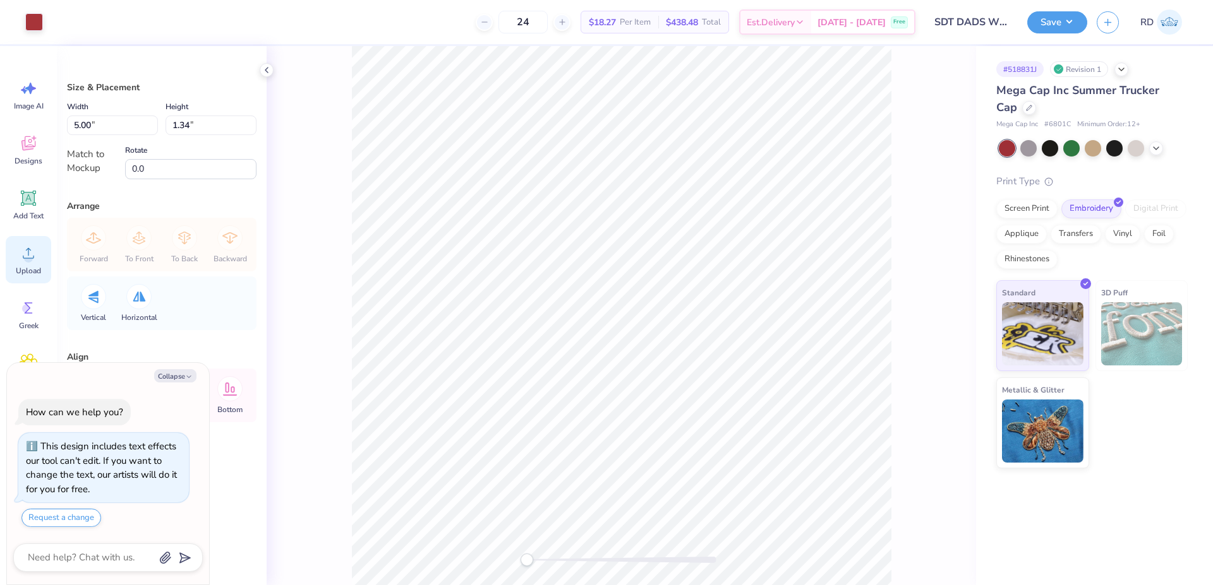
click at [28, 270] on span "Upload" at bounding box center [28, 271] width 25 height 10
type textarea "x"
type input "5.08"
type input "1.46"
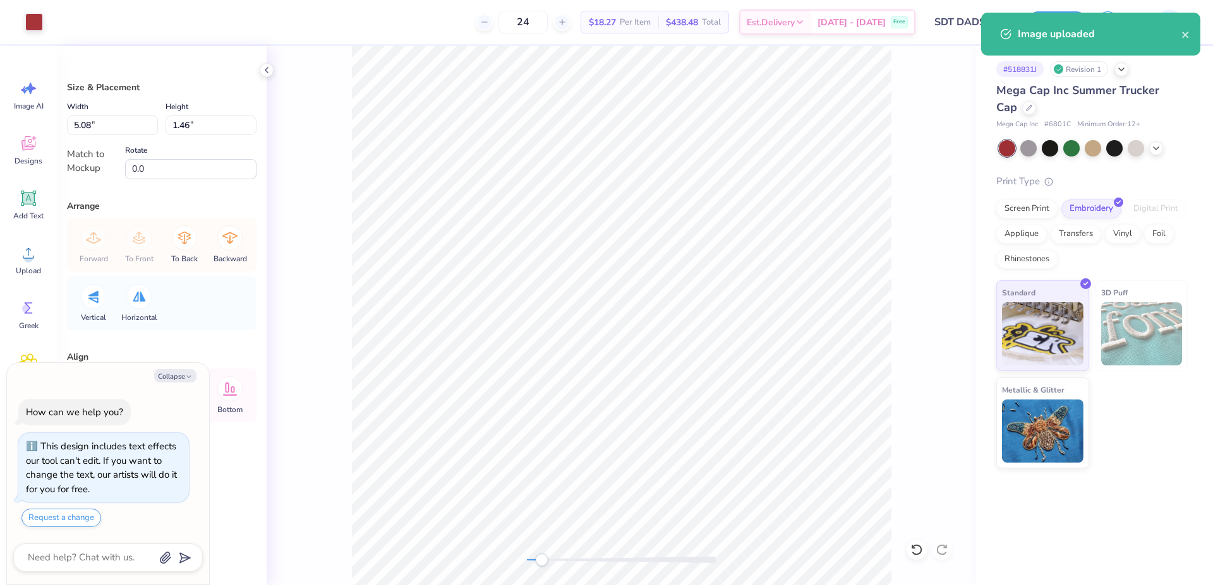
click at [539, 558] on div at bounding box center [621, 560] width 189 height 6
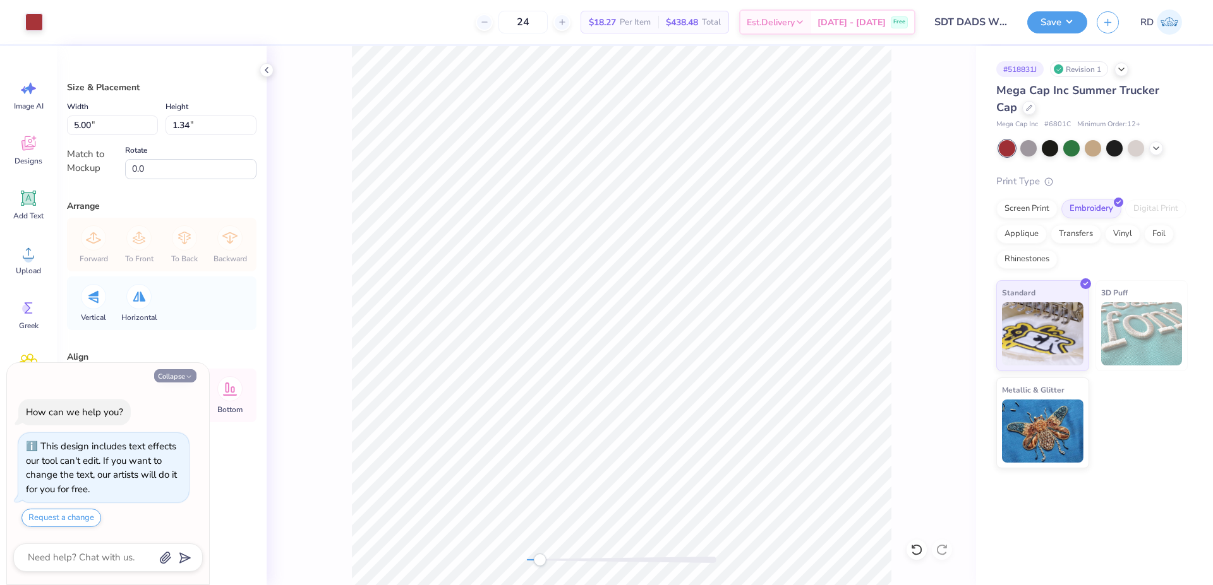
click at [184, 375] on button "Collapse" at bounding box center [175, 375] width 42 height 13
type textarea "x"
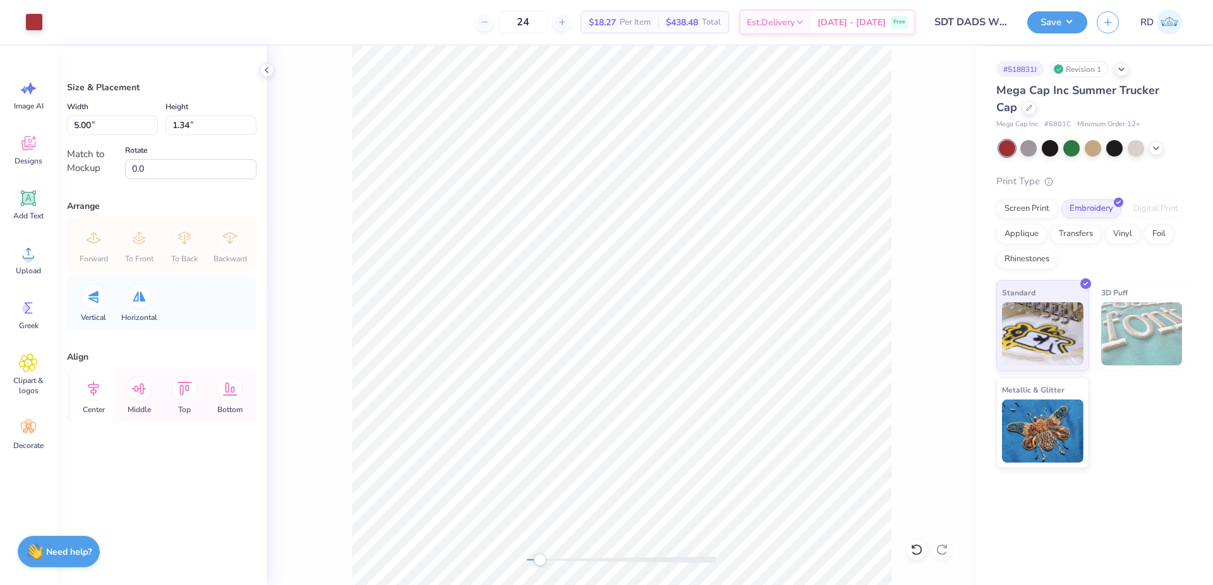
click at [98, 394] on icon at bounding box center [93, 388] width 25 height 25
click at [141, 393] on icon at bounding box center [139, 388] width 15 height 11
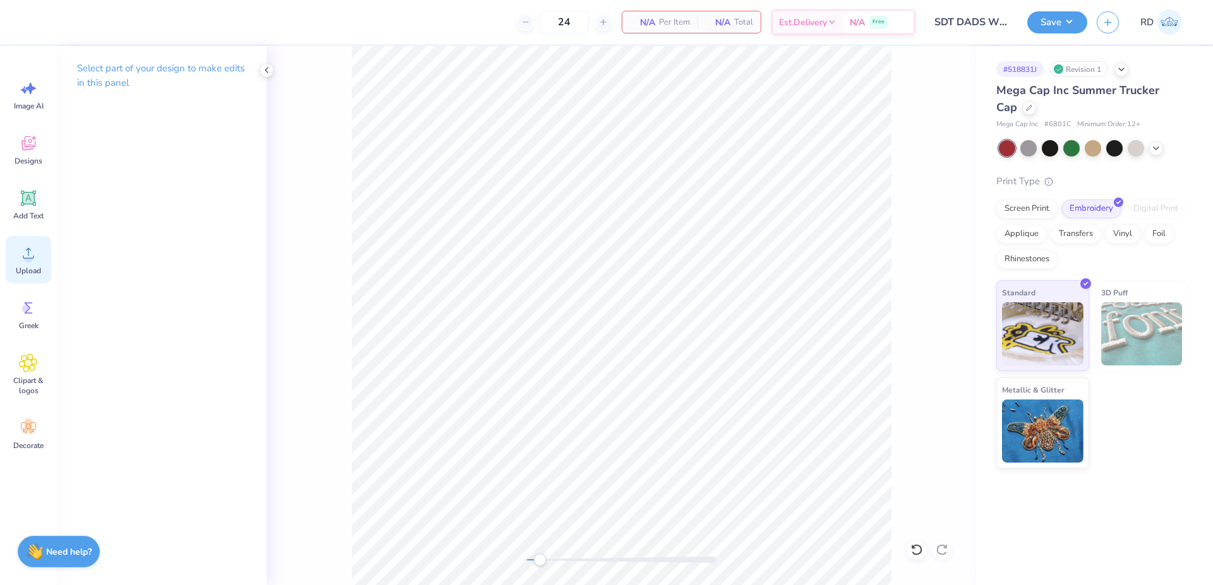
click at [23, 258] on icon at bounding box center [28, 253] width 11 height 11
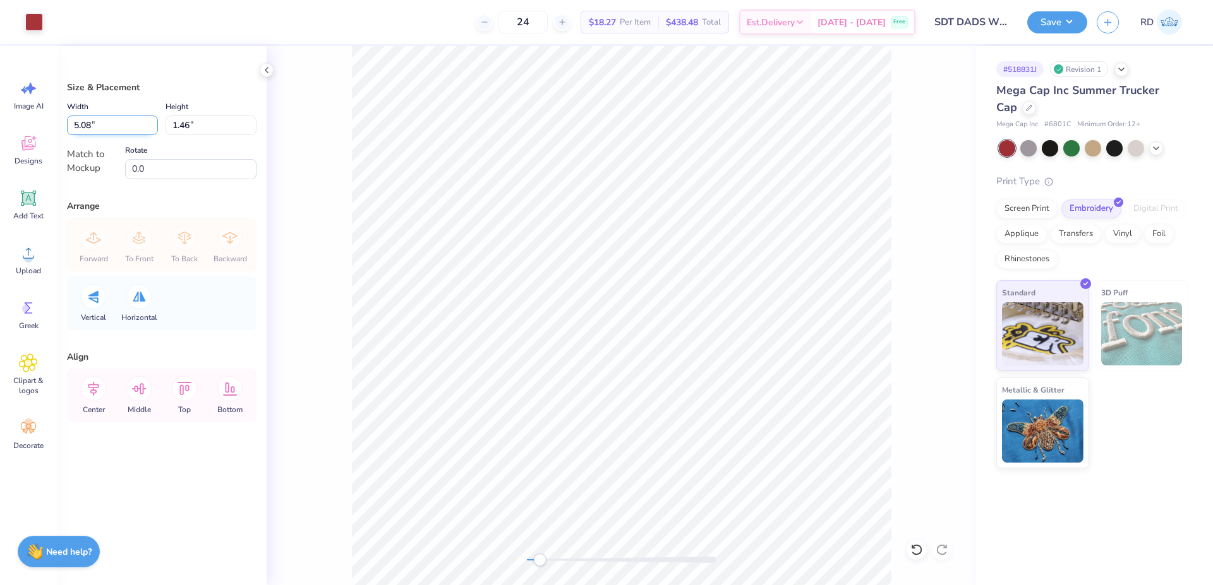
click at [136, 125] on input "5.08" at bounding box center [112, 126] width 91 height 20
type input "5.00"
type input "1.43"
click at [96, 393] on icon at bounding box center [93, 388] width 25 height 25
click at [179, 395] on icon at bounding box center [184, 388] width 25 height 25
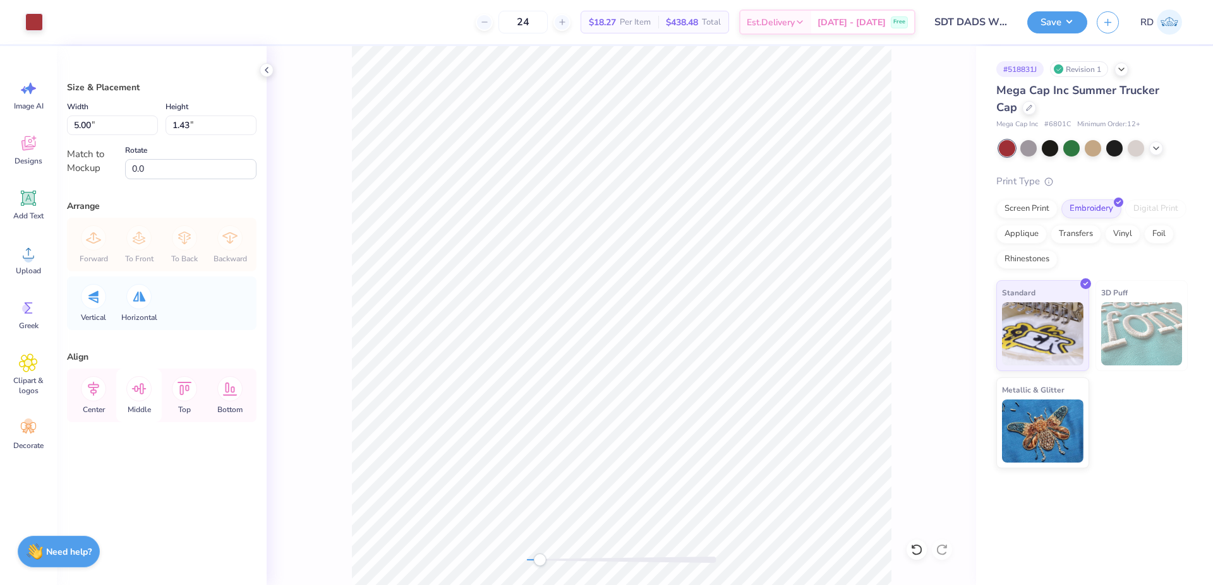
click at [129, 394] on icon at bounding box center [138, 388] width 25 height 25
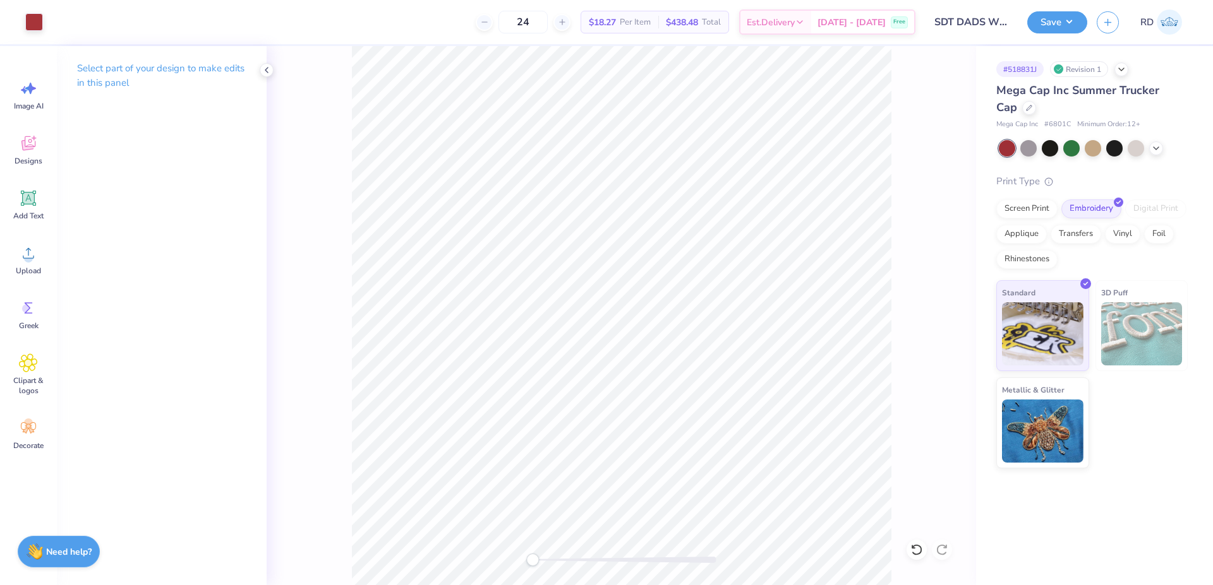
drag, startPoint x: 541, startPoint y: 561, endPoint x: 532, endPoint y: 561, distance: 9.5
click at [532, 561] on div "Accessibility label" at bounding box center [532, 560] width 13 height 13
click at [16, 211] on span "Add Text" at bounding box center [28, 216] width 30 height 10
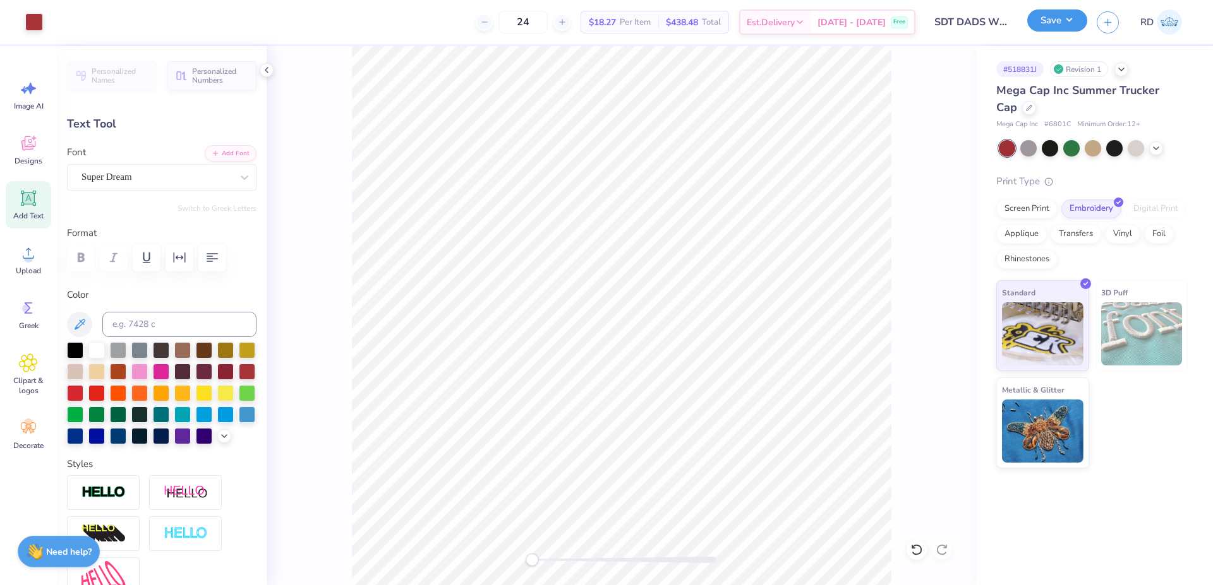
click at [1071, 21] on button "Save" at bounding box center [1057, 20] width 60 height 22
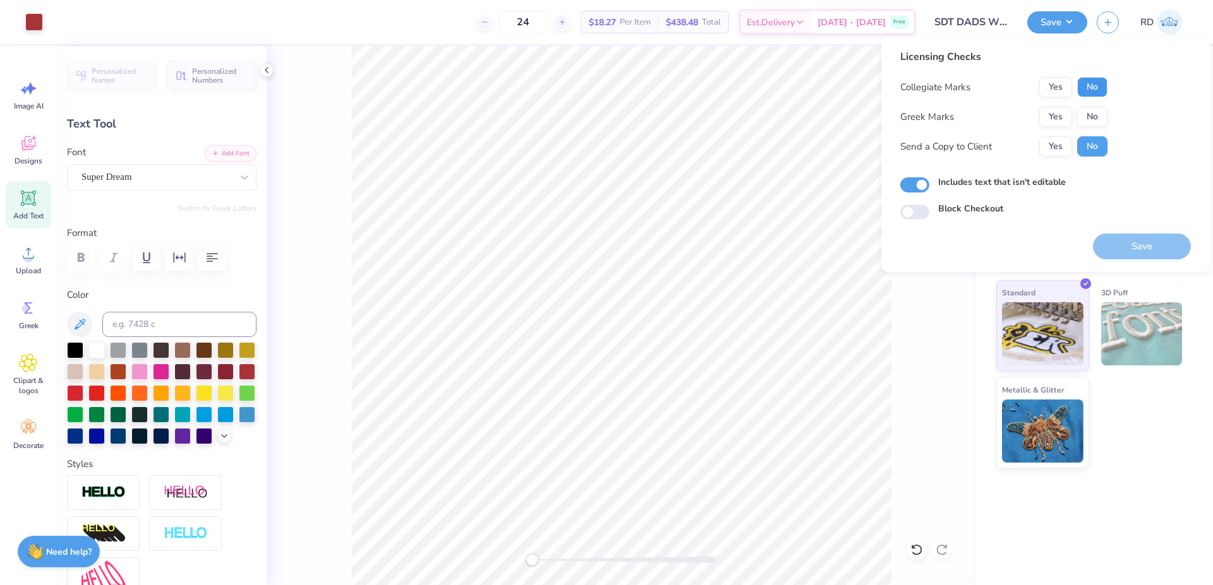
click at [1098, 79] on button "No" at bounding box center [1092, 87] width 30 height 20
click at [1043, 119] on button "Yes" at bounding box center [1055, 117] width 33 height 20
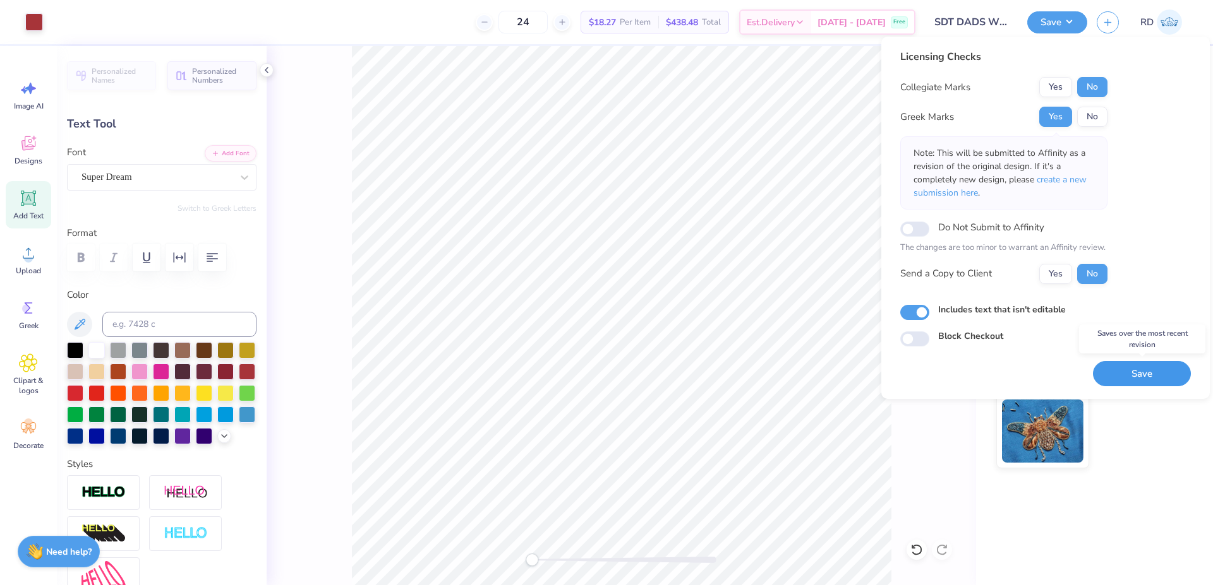
click at [1143, 377] on button "Save" at bounding box center [1142, 374] width 98 height 26
